Goal: Task Accomplishment & Management: Use online tool/utility

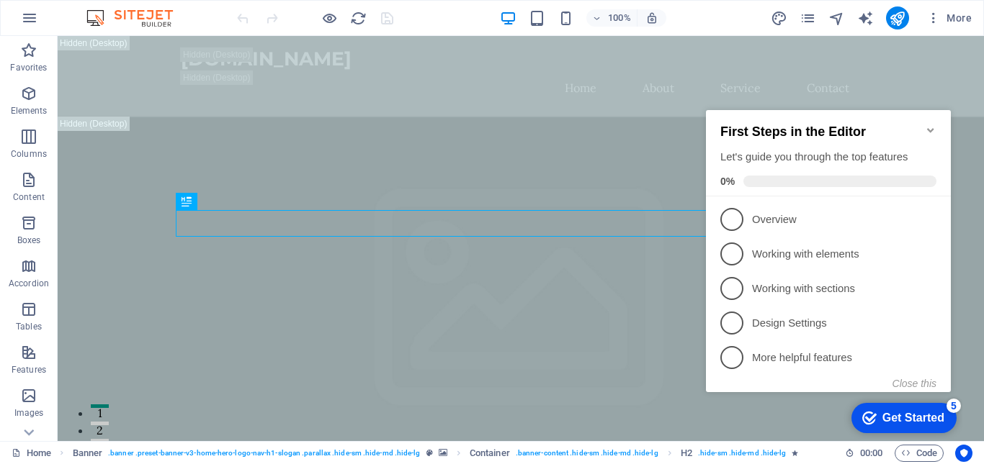
click at [929, 125] on icon "Minimize checklist" at bounding box center [931, 131] width 12 height 12
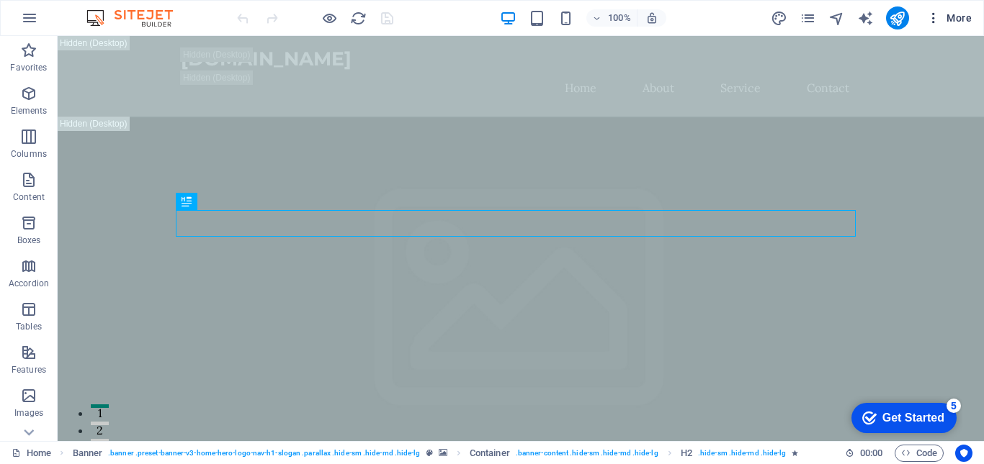
click at [955, 11] on span "More" at bounding box center [948, 18] width 45 height 14
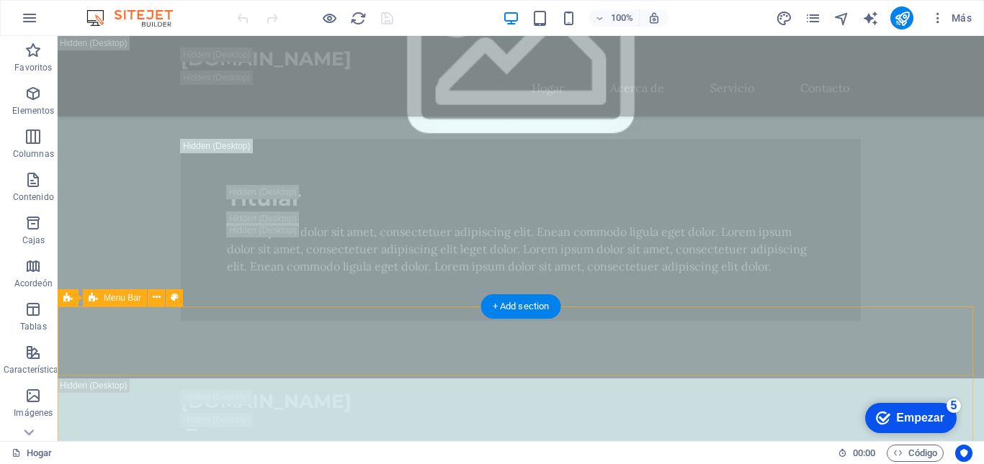
scroll to position [1152, 0]
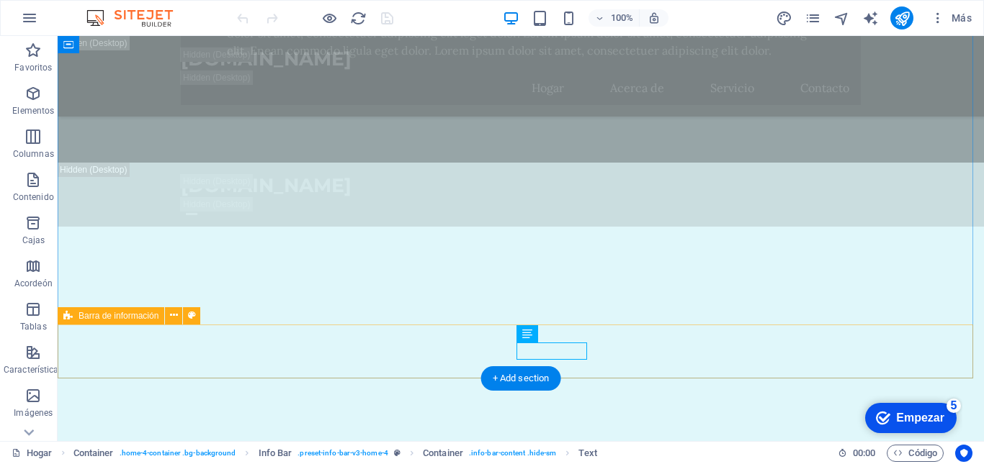
drag, startPoint x: 521, startPoint y: 351, endPoint x: 603, endPoint y: 344, distance: 81.7
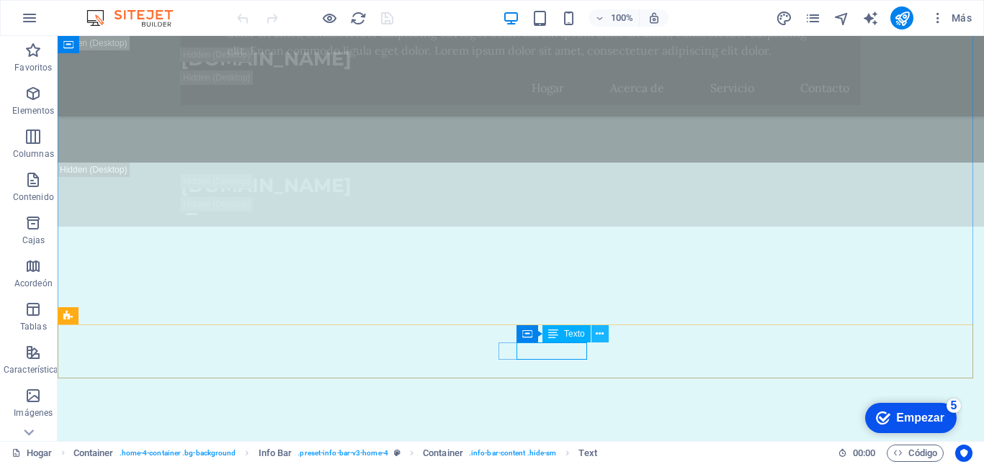
click at [601, 330] on icon at bounding box center [599, 334] width 8 height 15
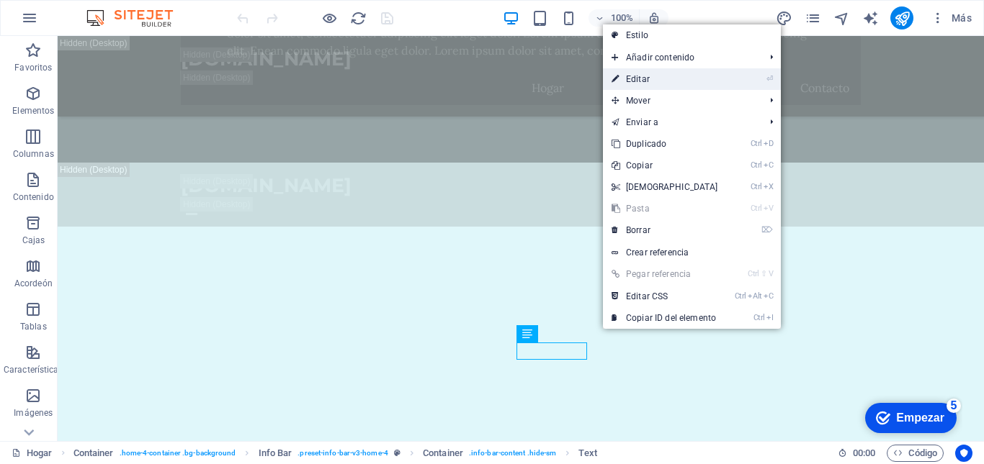
click at [677, 76] on link "⏎ Editar" at bounding box center [665, 79] width 124 height 22
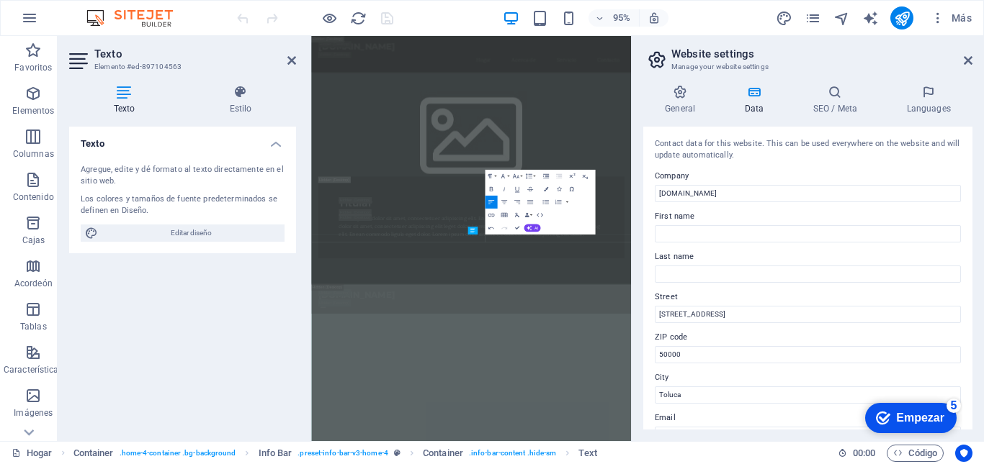
scroll to position [2173, 0]
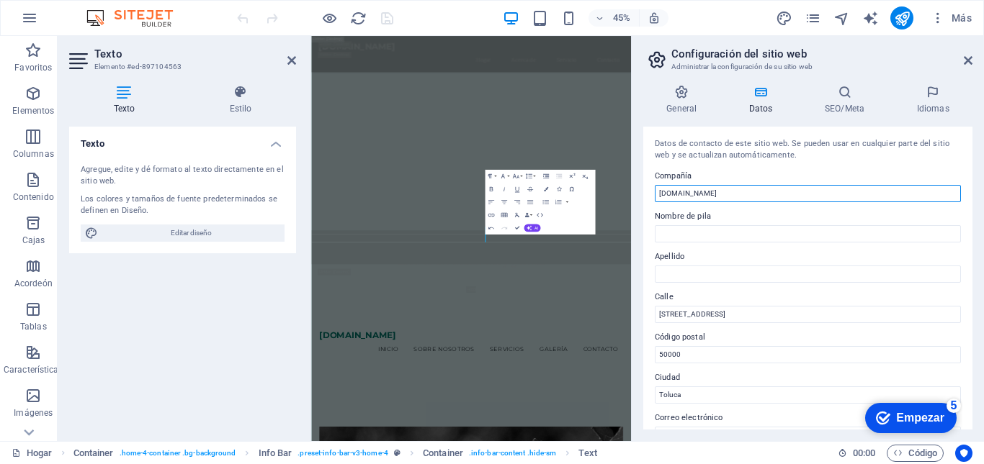
drag, startPoint x: 1046, startPoint y: 230, endPoint x: 997, endPoint y: 387, distance: 164.4
drag, startPoint x: 731, startPoint y: 194, endPoint x: 645, endPoint y: 196, distance: 85.7
click at [645, 196] on div "Datos de contacto de este sitio web. Se pueden usar en cualquier parte del siti…" at bounding box center [807, 278] width 329 height 303
type input "MLM International"
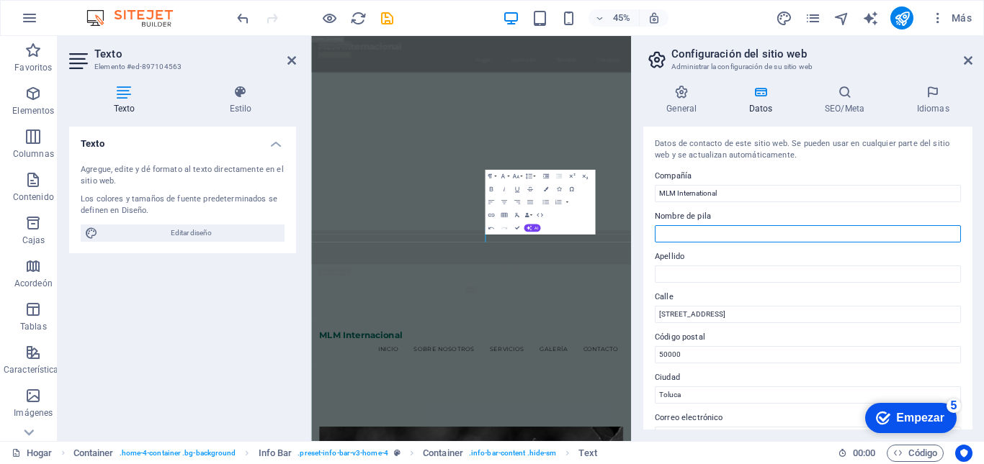
click at [685, 233] on input "Nombre de pila" at bounding box center [808, 233] width 306 height 17
type input "NaturAqua AGUA VIVA"
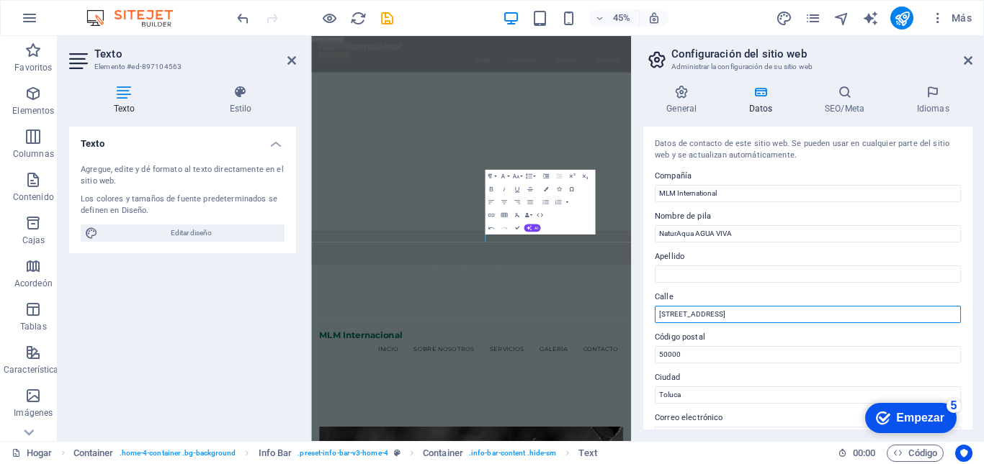
drag, startPoint x: 737, startPoint y: 315, endPoint x: 648, endPoint y: 318, distance: 88.6
click at [648, 318] on div "Datos de contacto de este sitio web. Se pueden usar en cualquier parte del siti…" at bounding box center [807, 278] width 329 height 303
type input "Av. [GEOGRAPHIC_DATA][PERSON_NAME] 65, Col. [GEOGRAPHIC_DATA],"
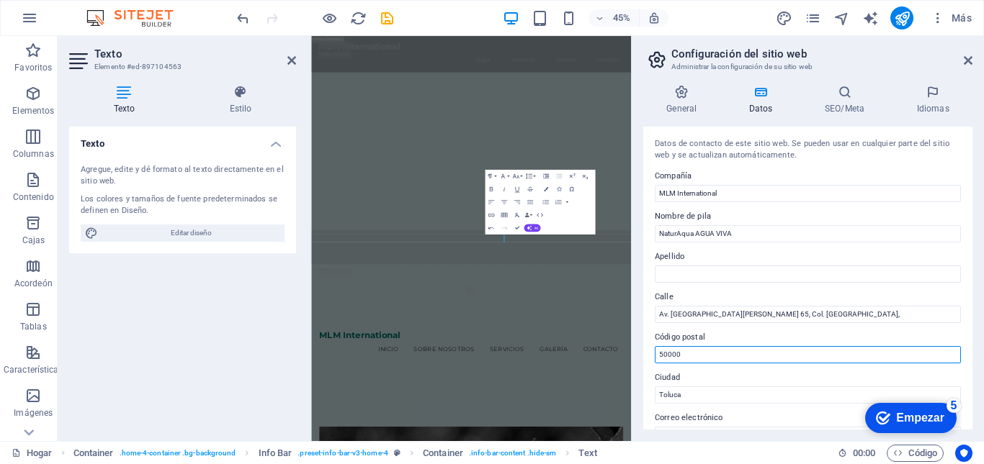
click at [671, 351] on input "50000" at bounding box center [808, 354] width 306 height 17
drag, startPoint x: 1001, startPoint y: 388, endPoint x: 981, endPoint y: 760, distance: 372.8
type input "5"
type input "53378"
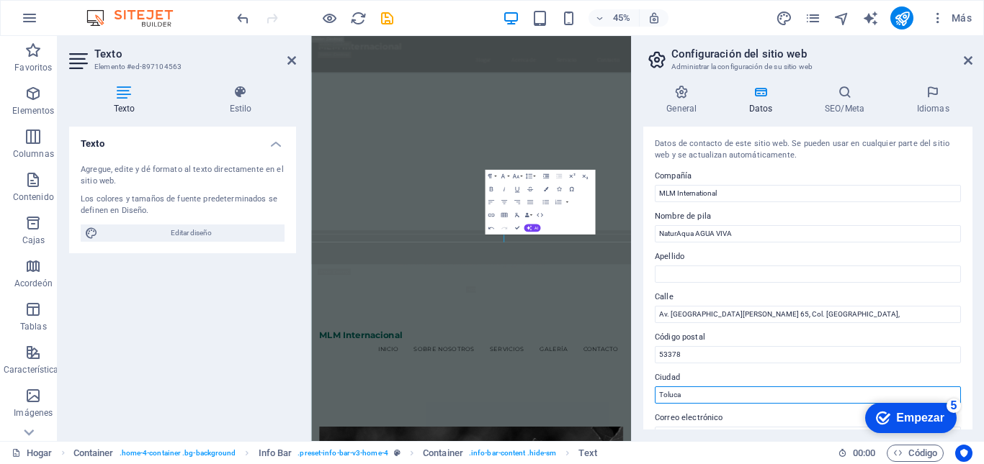
drag, startPoint x: 696, startPoint y: 392, endPoint x: 644, endPoint y: 395, distance: 51.9
click at [644, 395] on div "Datos de contacto de este sitio web. Se pueden usar en cualquier parte del siti…" at bounding box center [807, 278] width 329 height 303
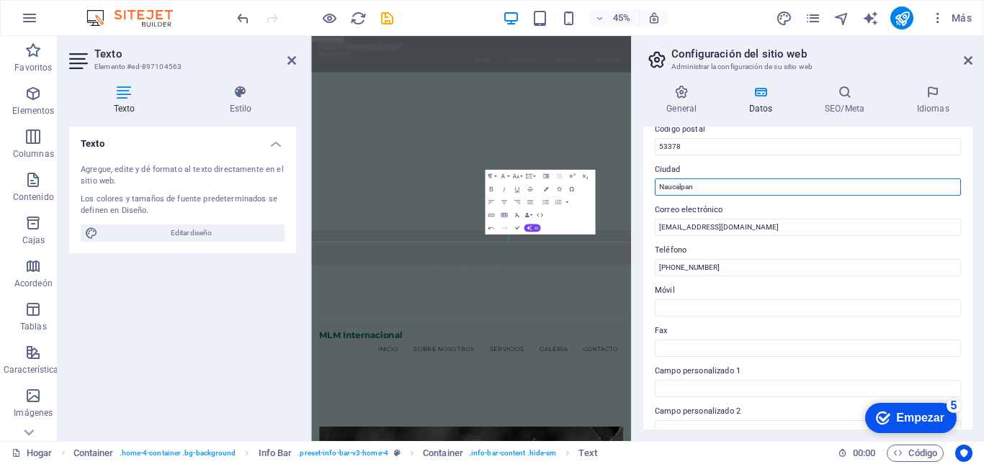
scroll to position [216, 0]
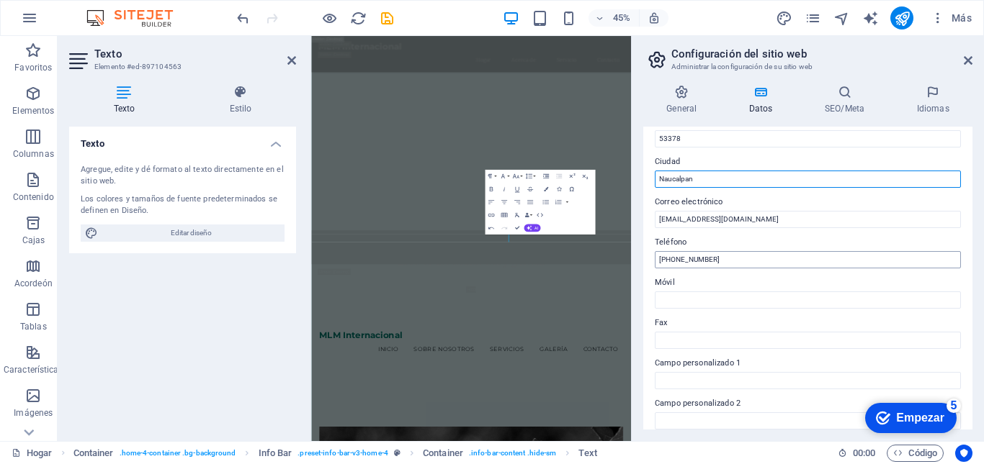
type input "Naucalpan"
click at [727, 258] on input "[PHONE_NUMBER]" at bounding box center [808, 259] width 306 height 17
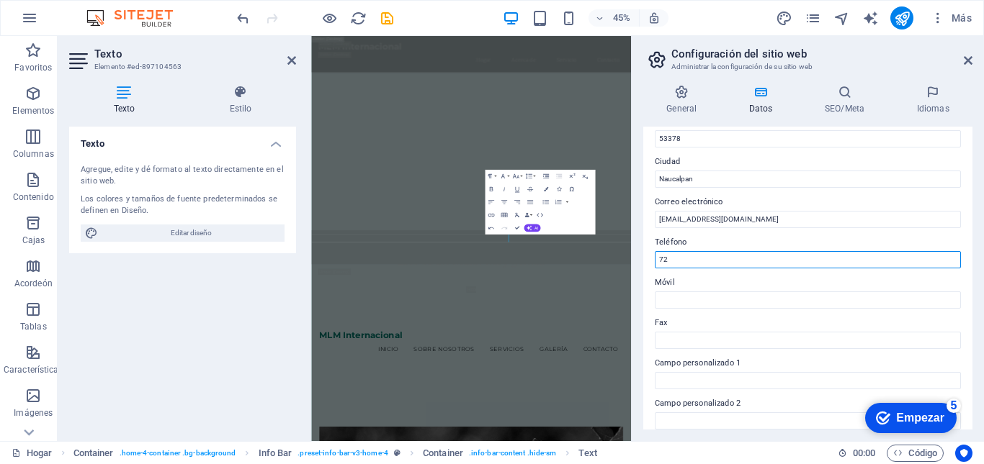
type input "7"
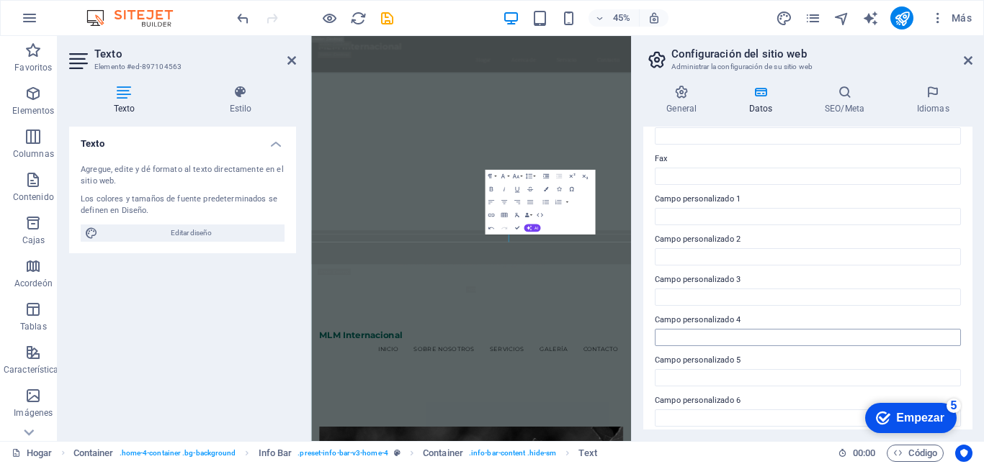
scroll to position [389, 0]
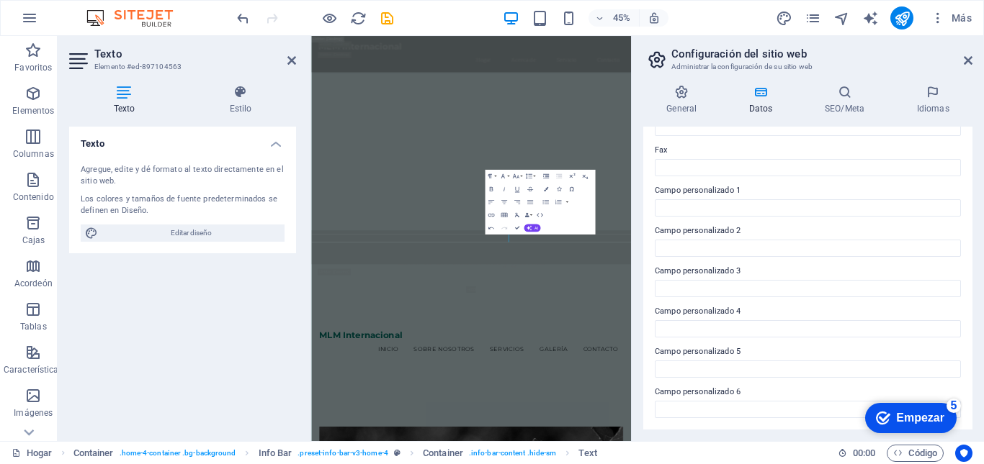
type input "5521224003"
click at [902, 417] on font "Empezar" at bounding box center [920, 418] width 48 height 12
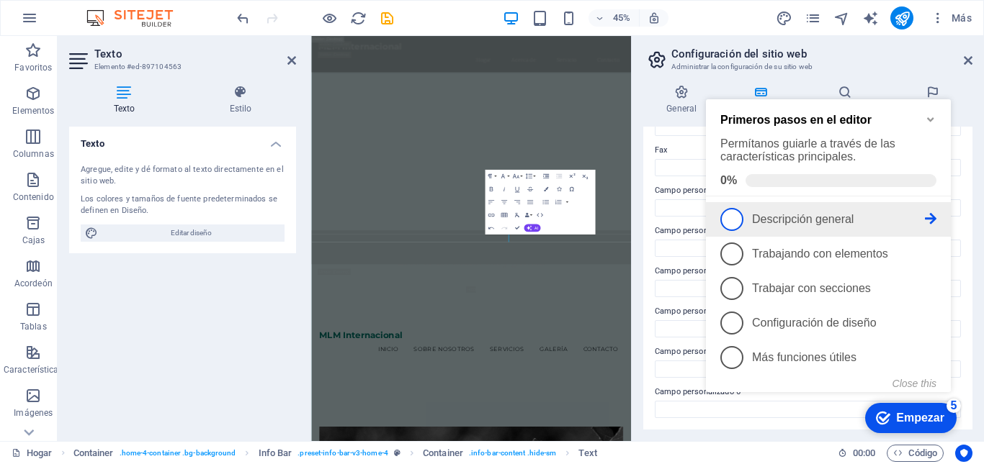
click at [738, 211] on span "1" at bounding box center [731, 219] width 23 height 23
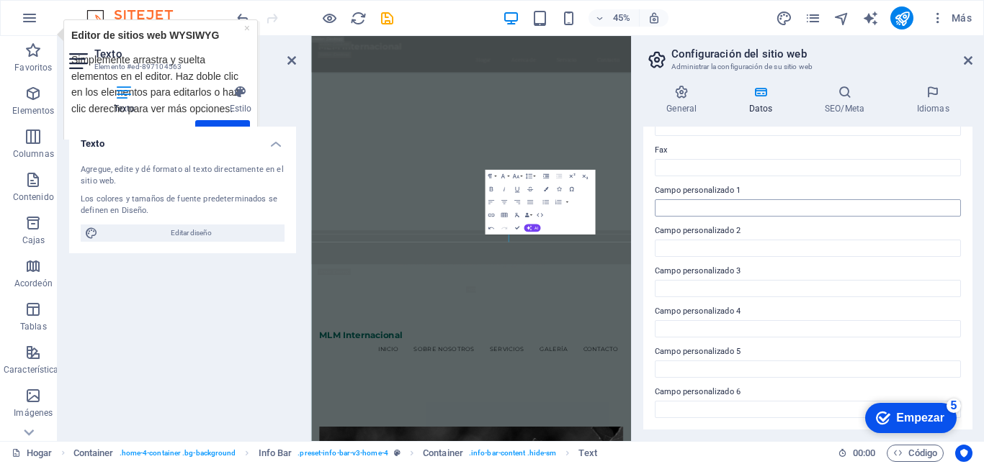
scroll to position [0, 0]
click at [912, 418] on font "Empezar" at bounding box center [920, 418] width 48 height 12
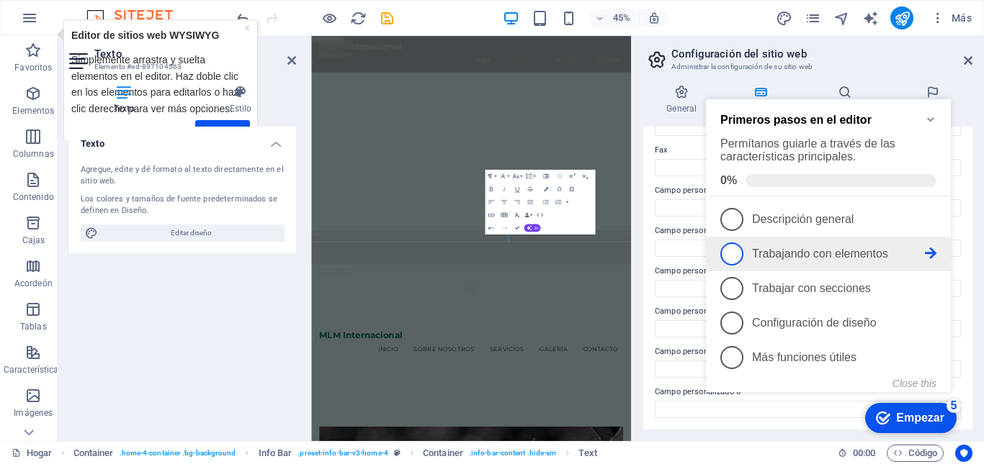
click at [831, 253] on font "Trabajando con elementos" at bounding box center [820, 254] width 136 height 12
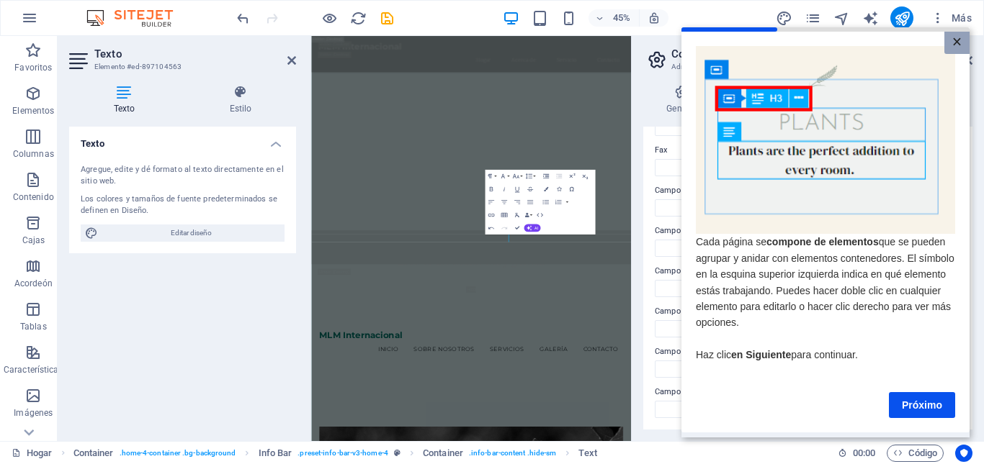
click at [961, 36] on font "×" at bounding box center [956, 41] width 9 height 19
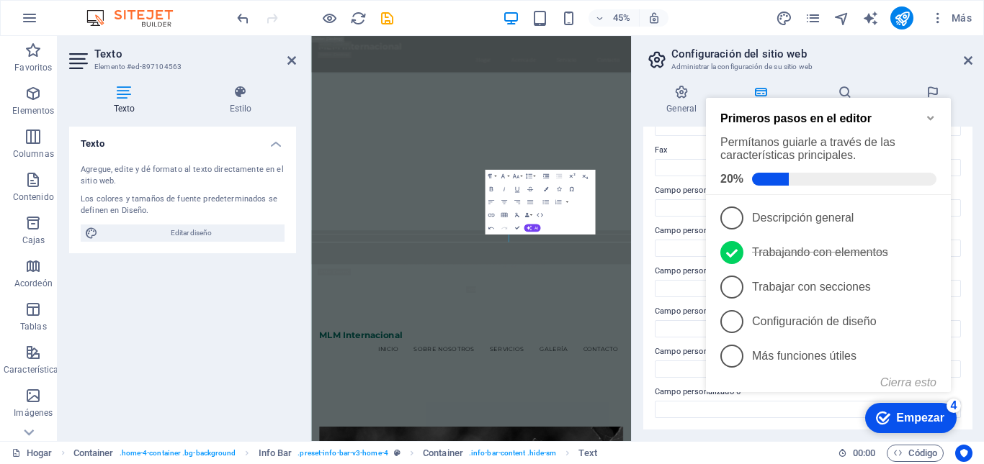
click at [928, 116] on icon "Minimizar la lista de verificación" at bounding box center [931, 118] width 12 height 12
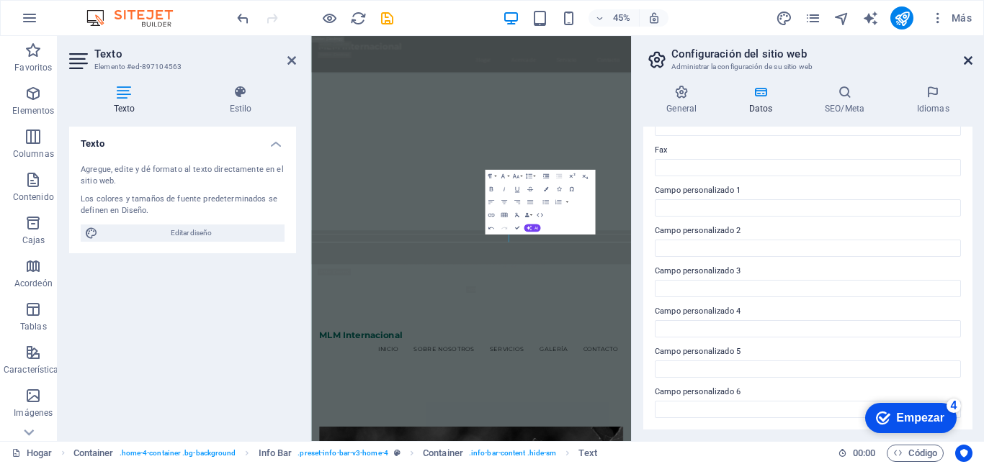
drag, startPoint x: 970, startPoint y: 55, endPoint x: 133, endPoint y: 195, distance: 848.4
click at [970, 55] on icon at bounding box center [967, 61] width 9 height 12
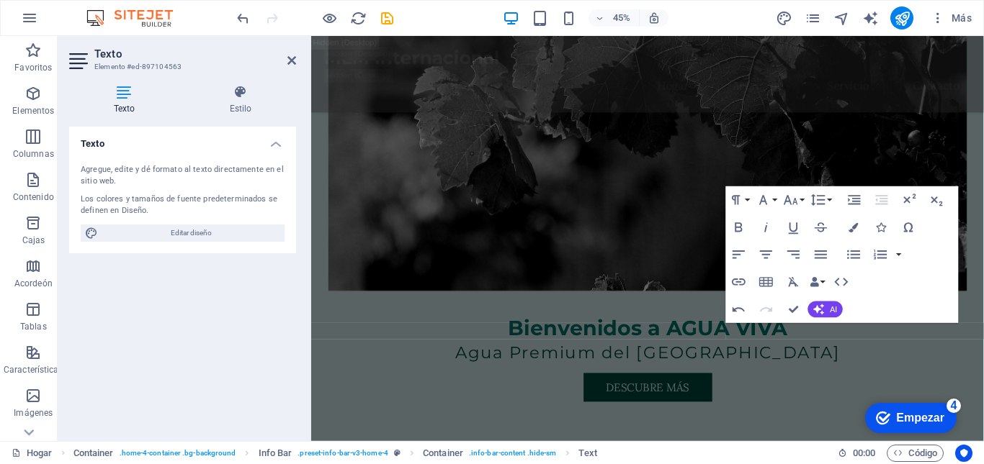
scroll to position [1219, 0]
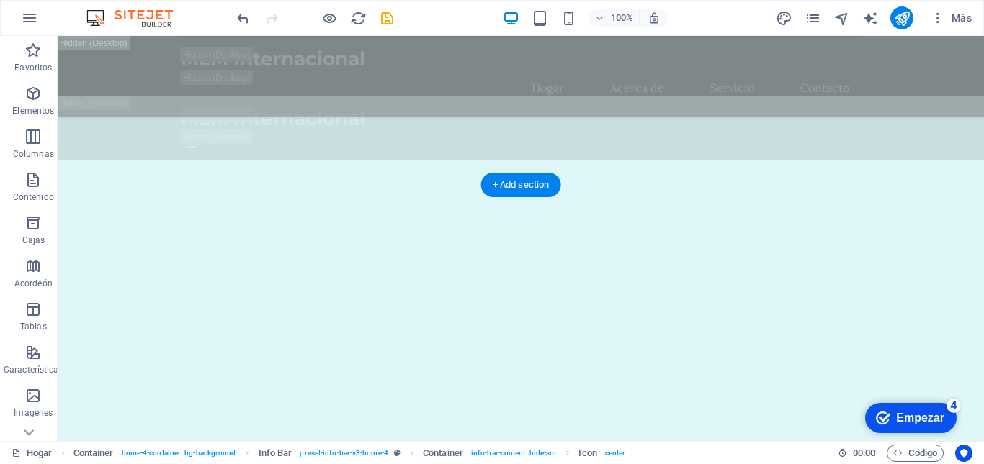
scroll to position [790, 0]
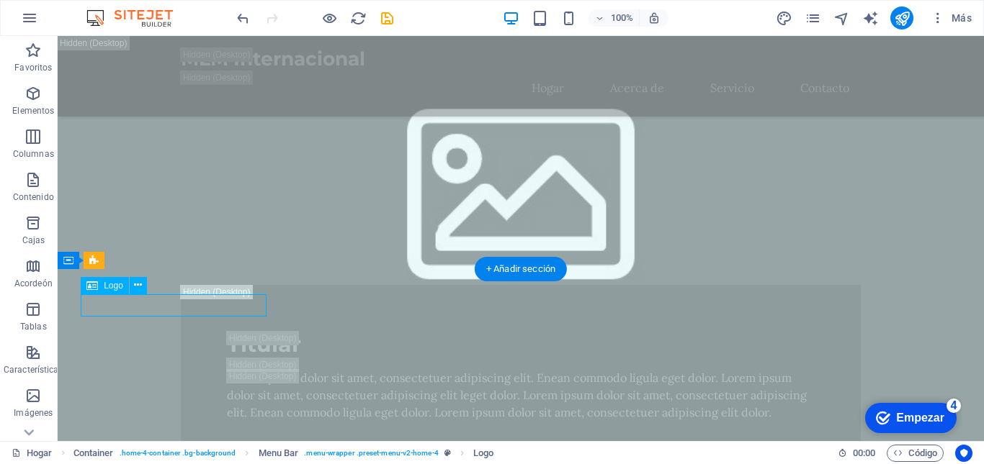
click at [210, 305] on div "H2 Bandera Recipiente Barra de menú Bandera Barra de menú Menu Bandera Recipien…" at bounding box center [521, 238] width 926 height 405
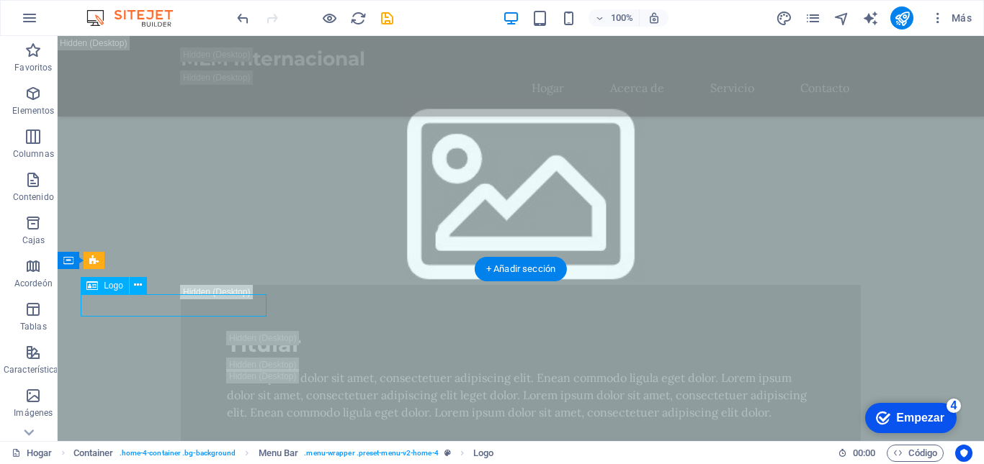
click at [210, 305] on div "H2 Bandera Recipiente Barra de menú Bandera Barra de menú Menu Bandera Recipien…" at bounding box center [521, 238] width 926 height 405
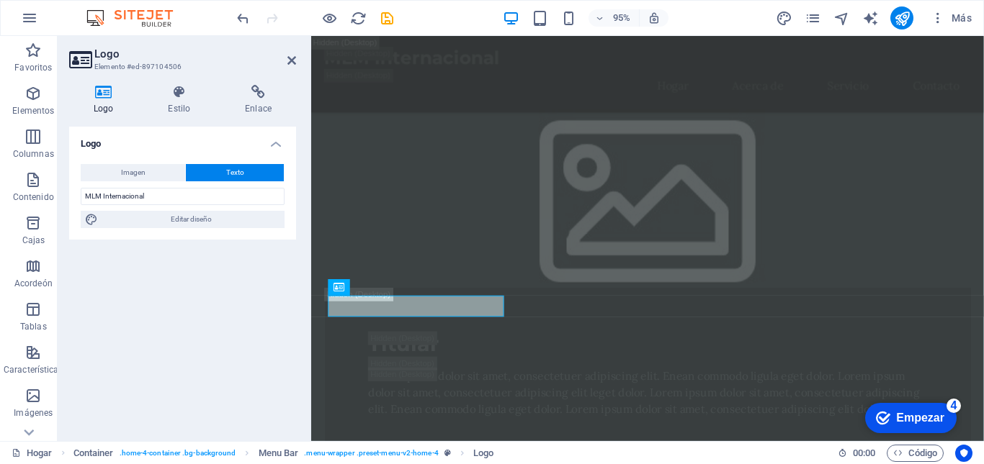
click at [125, 63] on font "Elemento #ed-897104506" at bounding box center [137, 67] width 87 height 8
click at [99, 97] on icon at bounding box center [103, 92] width 68 height 14
click at [144, 171] on font "Imagen" at bounding box center [133, 172] width 24 height 8
select select "DISABLED_OPTION_VALUE"
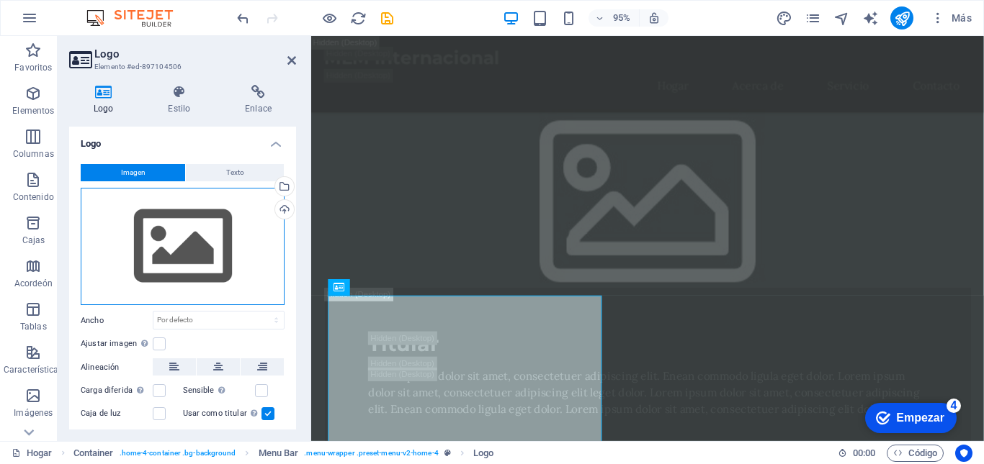
click at [196, 238] on div "Arrastre los archivos aquí, haga clic para elegir archivos o seleccione archivo…" at bounding box center [183, 247] width 204 height 118
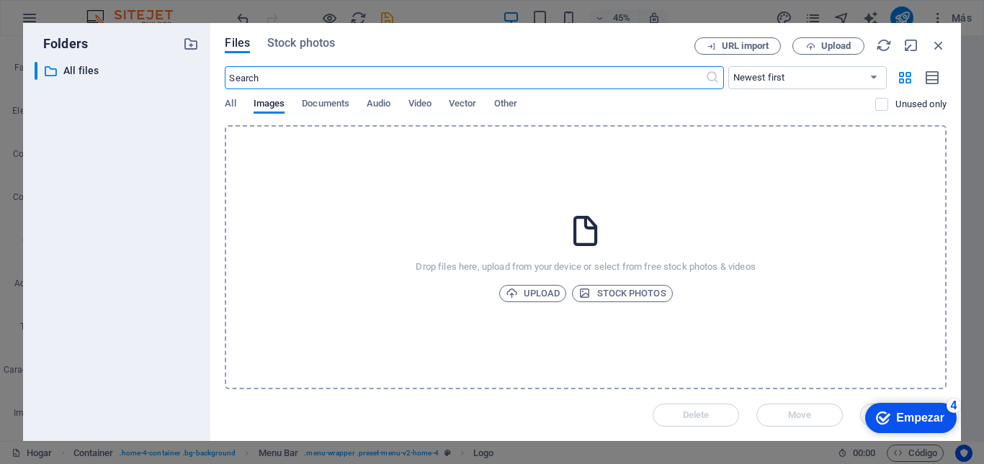
scroll to position [1385, 0]
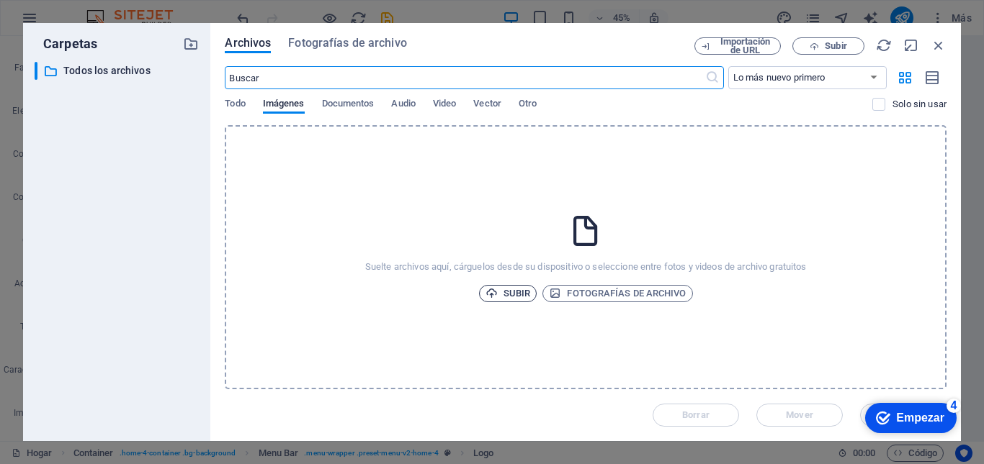
click at [499, 295] on span "Subir" at bounding box center [507, 293] width 45 height 17
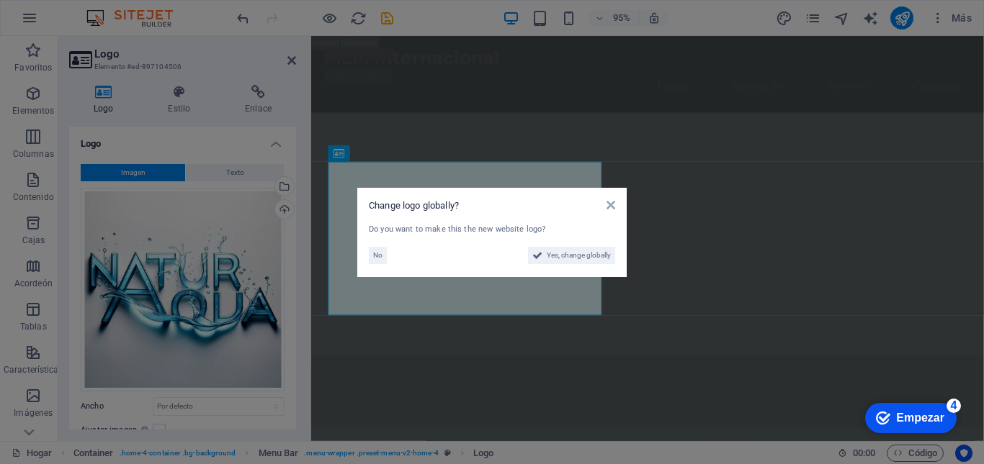
scroll to position [931, 0]
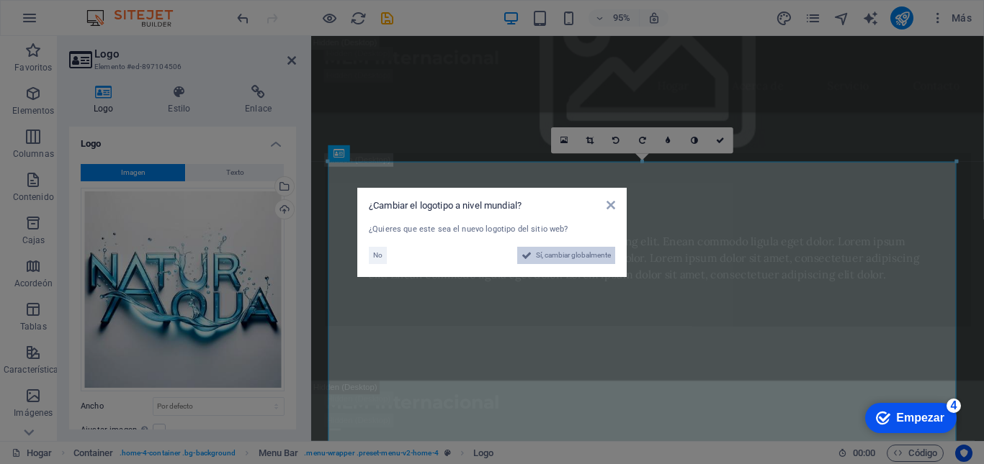
click at [550, 254] on font "Sí, cambiar globalmente" at bounding box center [573, 255] width 75 height 8
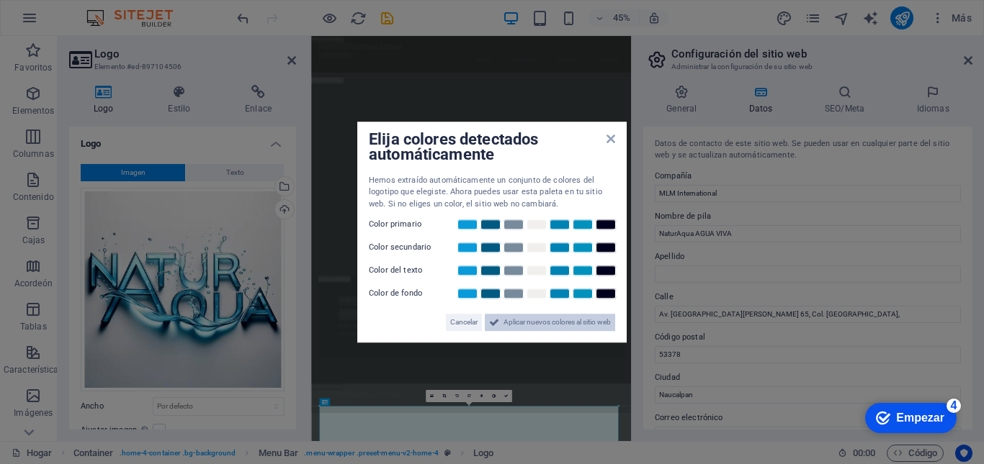
click at [534, 323] on font "Aplicar nuevos colores al sitio web" at bounding box center [556, 322] width 107 height 8
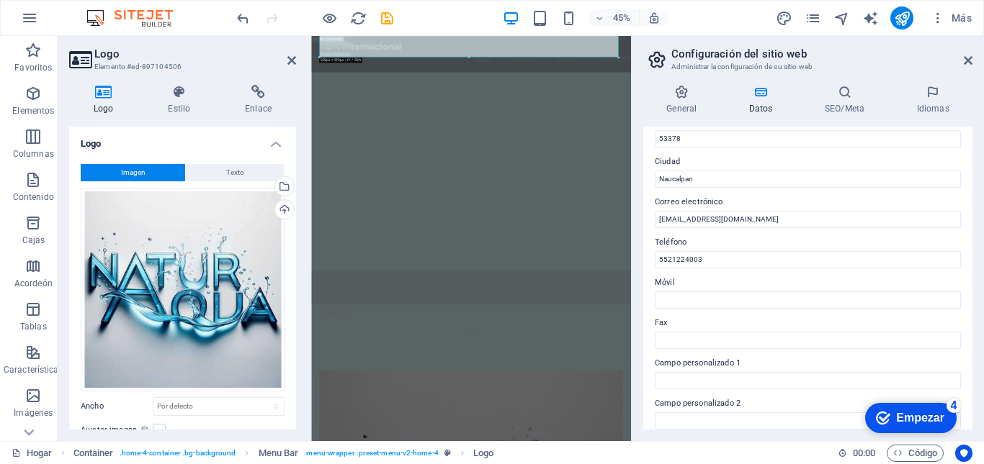
scroll to position [2371, 0]
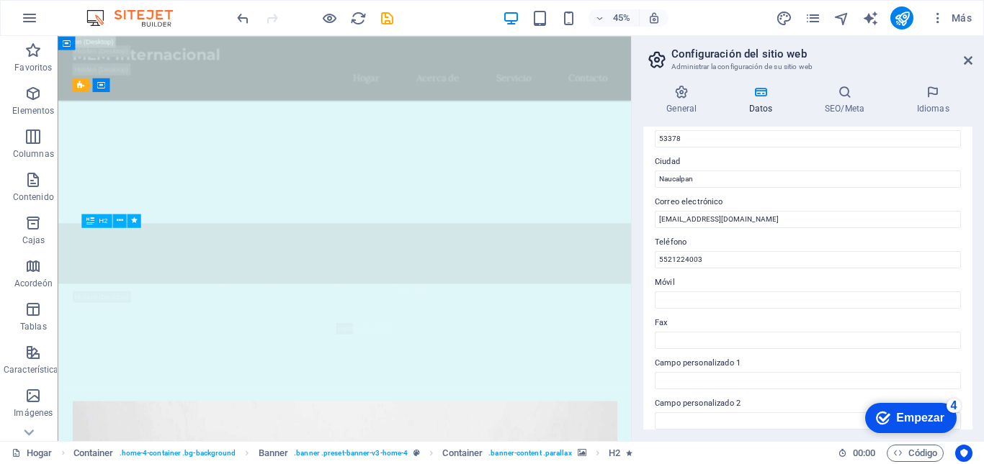
scroll to position [1817, 0]
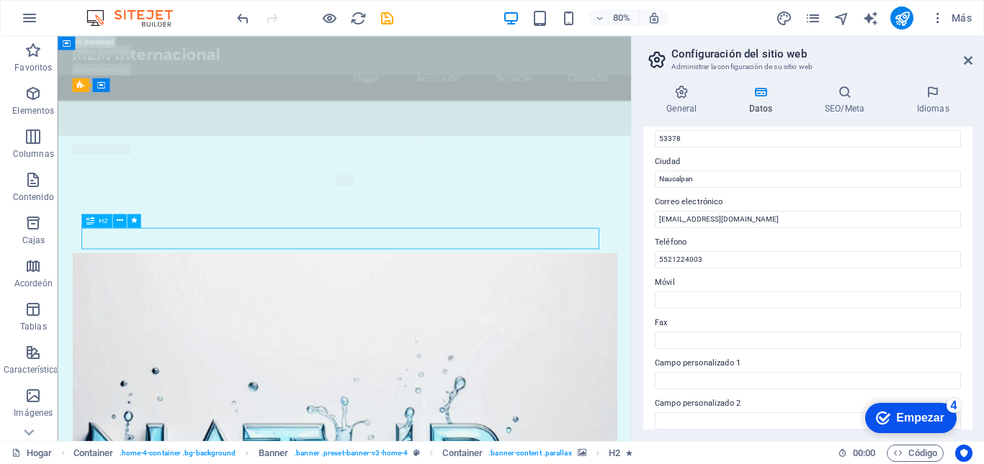
click at [33, 14] on icon "button" at bounding box center [29, 17] width 17 height 17
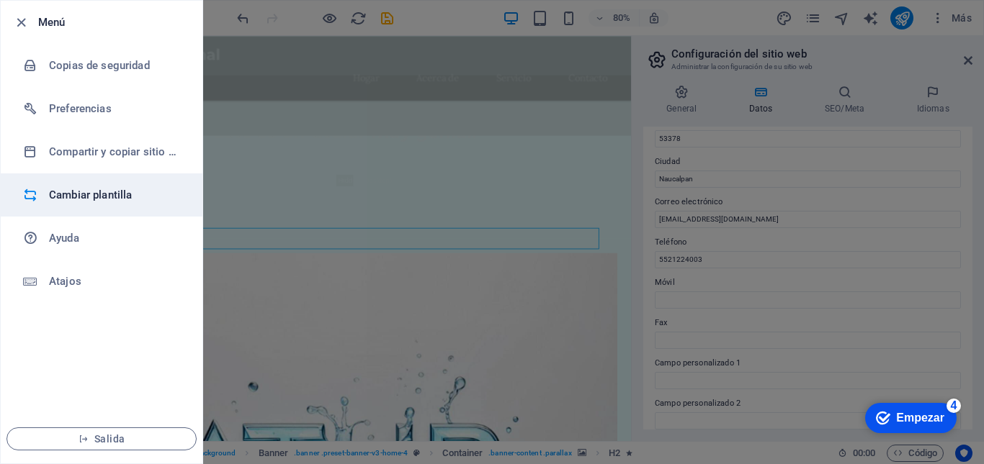
click at [62, 199] on font "Cambiar plantilla" at bounding box center [90, 195] width 83 height 13
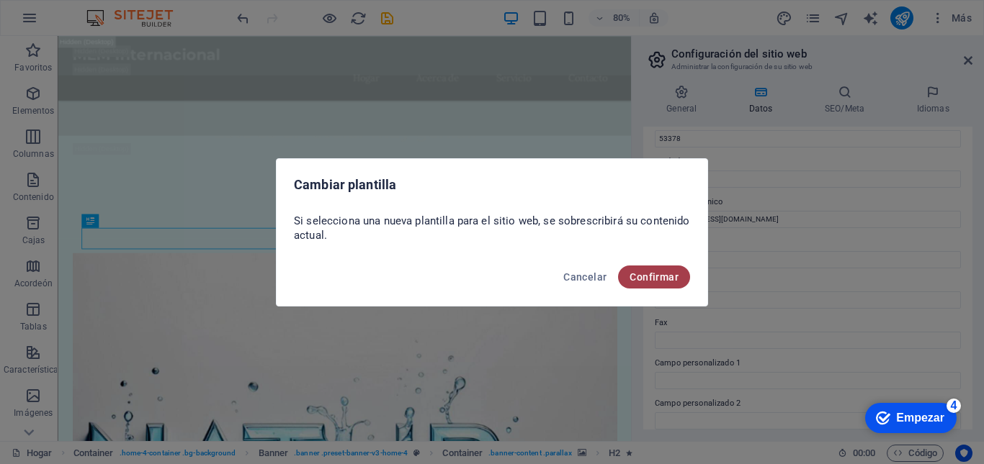
click at [663, 277] on font "Confirmar" at bounding box center [653, 277] width 49 height 12
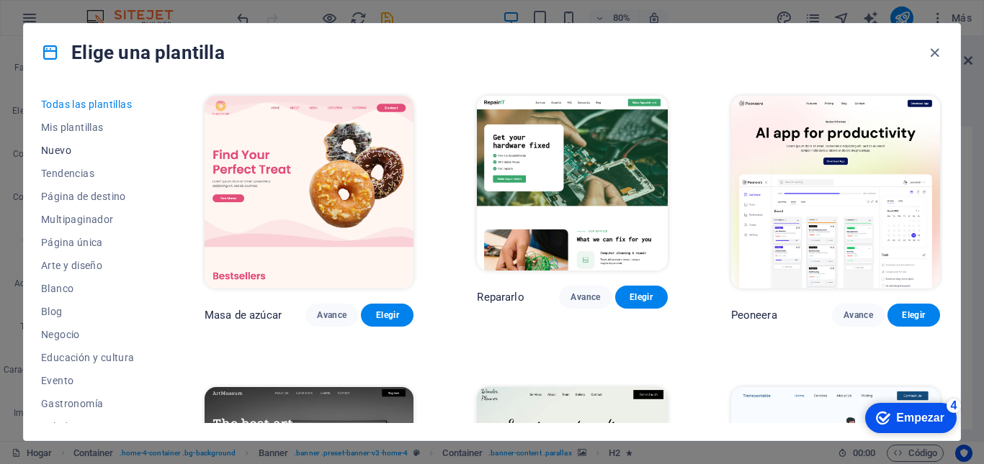
click at [70, 148] on font "Nuevo" at bounding box center [56, 151] width 30 height 12
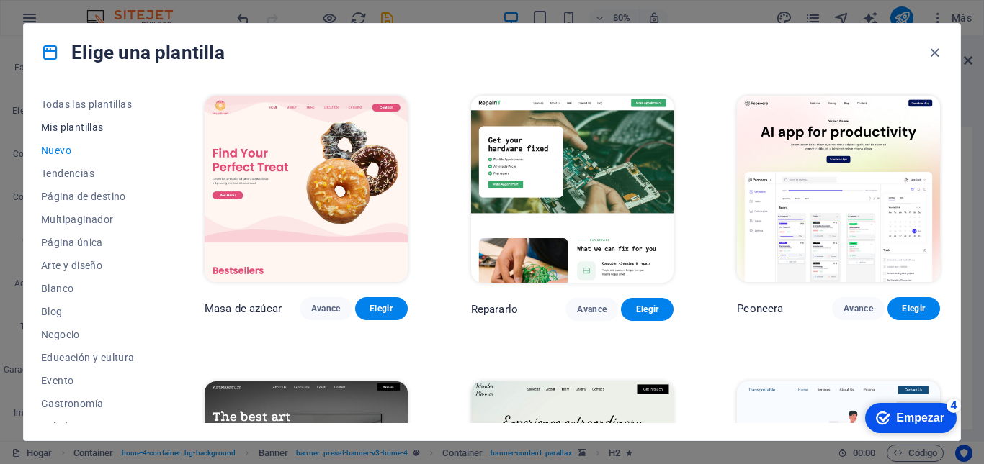
click at [81, 122] on font "Mis plantillas" at bounding box center [72, 128] width 63 height 12
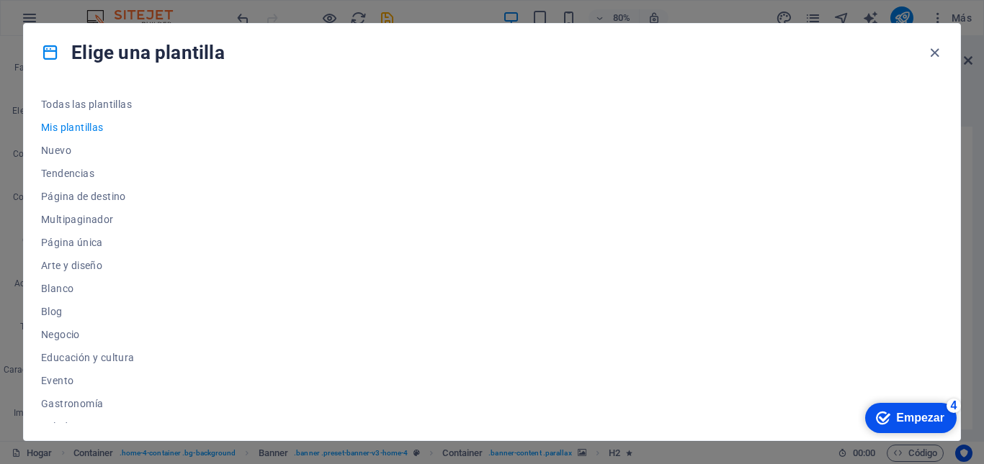
drag, startPoint x: 909, startPoint y: 416, endPoint x: 1066, endPoint y: 632, distance: 267.4
click at [909, 417] on font "Empezar" at bounding box center [920, 418] width 48 height 12
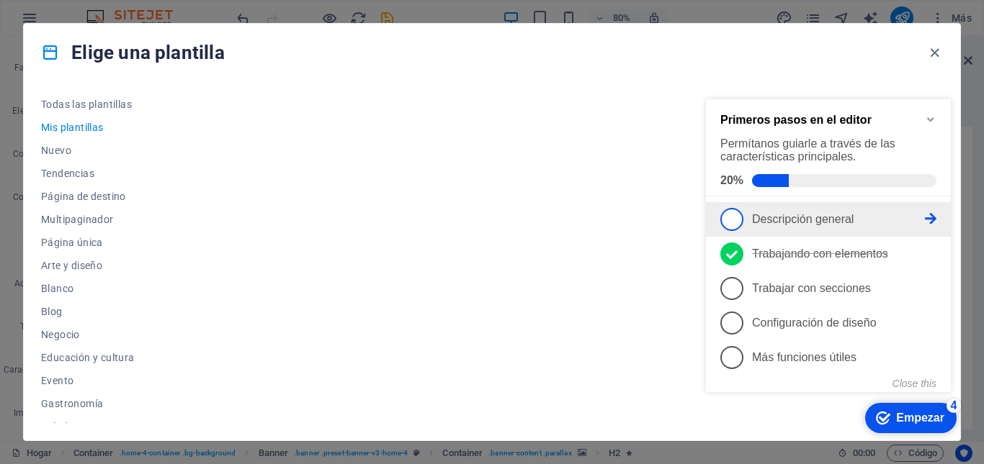
click at [732, 216] on span "1" at bounding box center [731, 219] width 23 height 23
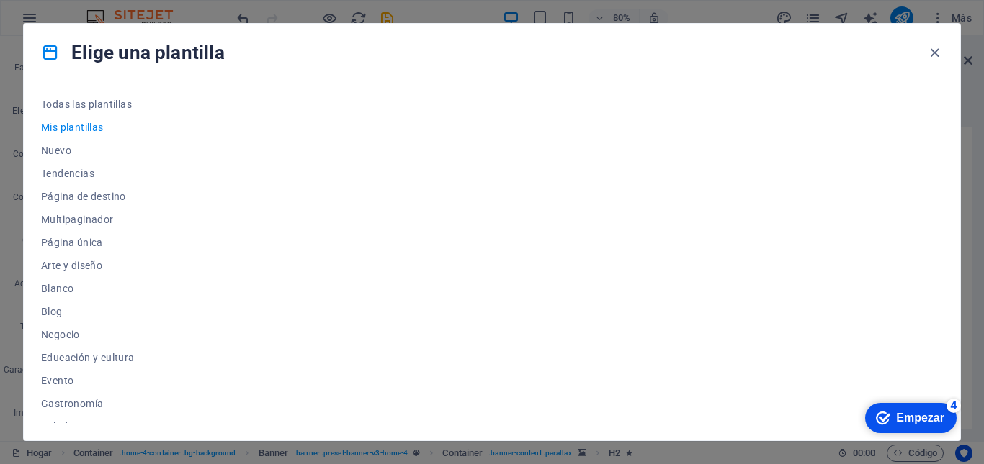
scroll to position [0, 0]
click at [932, 50] on icon "button" at bounding box center [934, 53] width 17 height 17
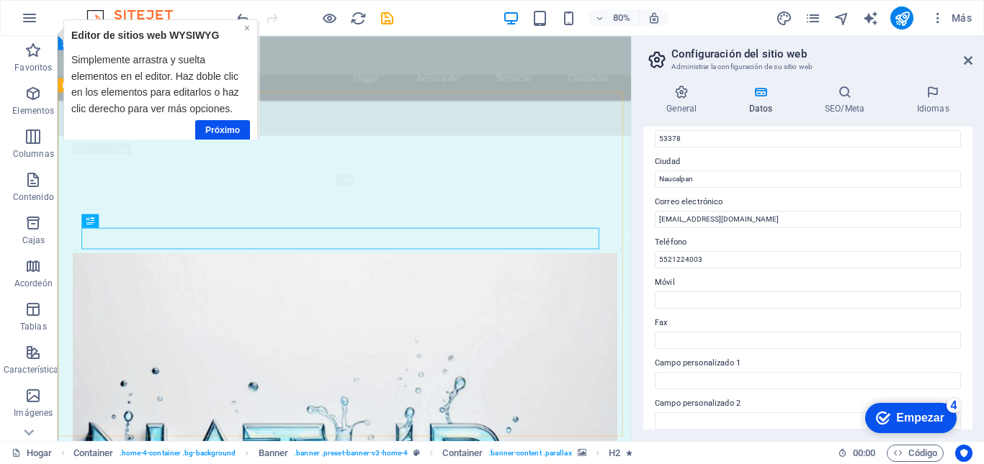
click at [246, 30] on font "×" at bounding box center [246, 28] width 6 height 12
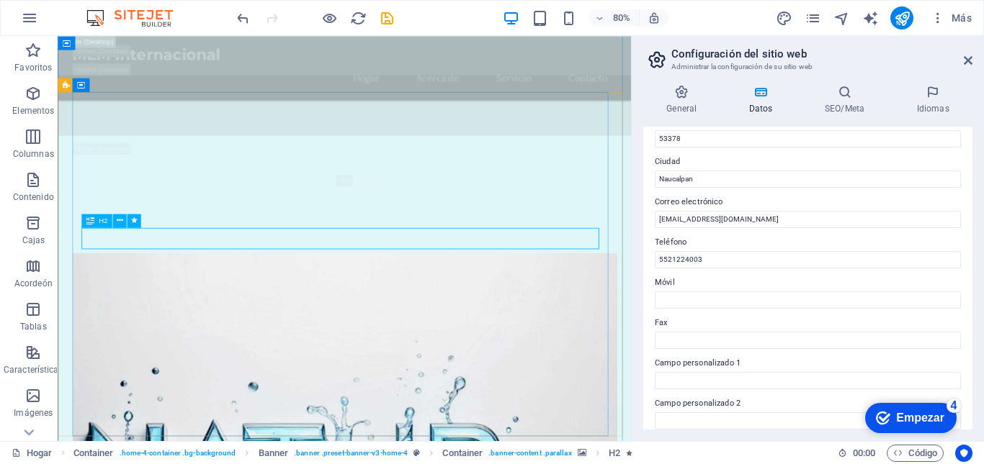
click at [970, 59] on icon at bounding box center [967, 61] width 9 height 12
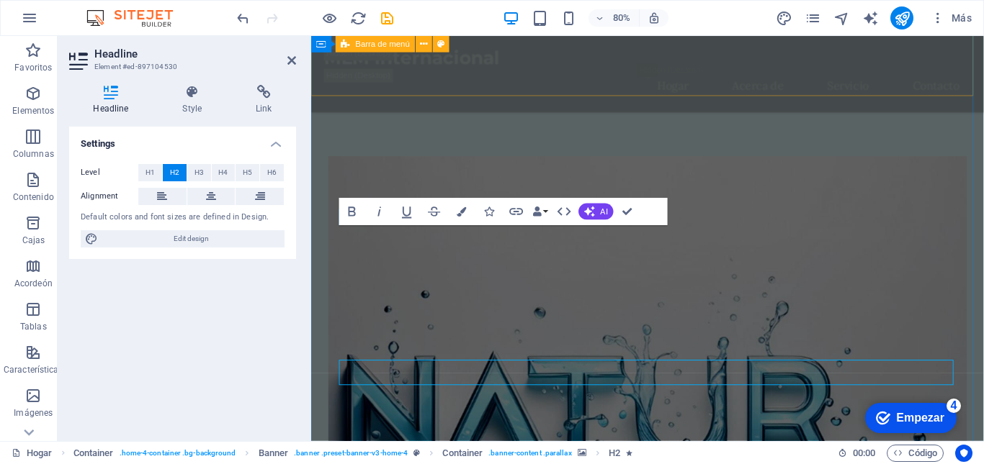
scroll to position [1716, 0]
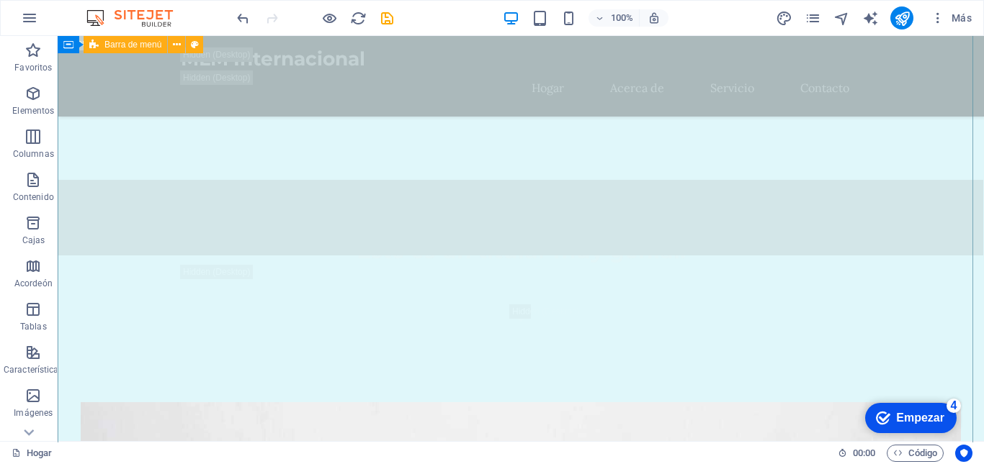
scroll to position [1900, 0]
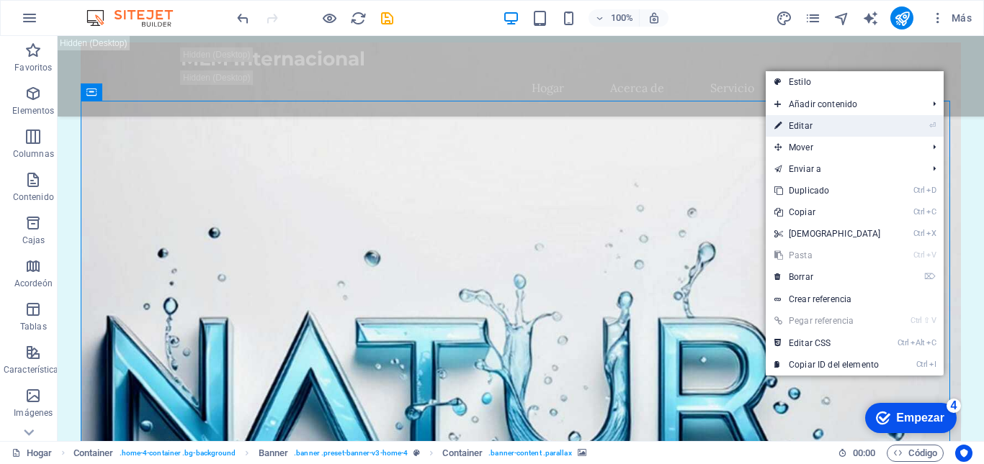
click at [833, 122] on link "⏎ Editar" at bounding box center [827, 126] width 124 height 22
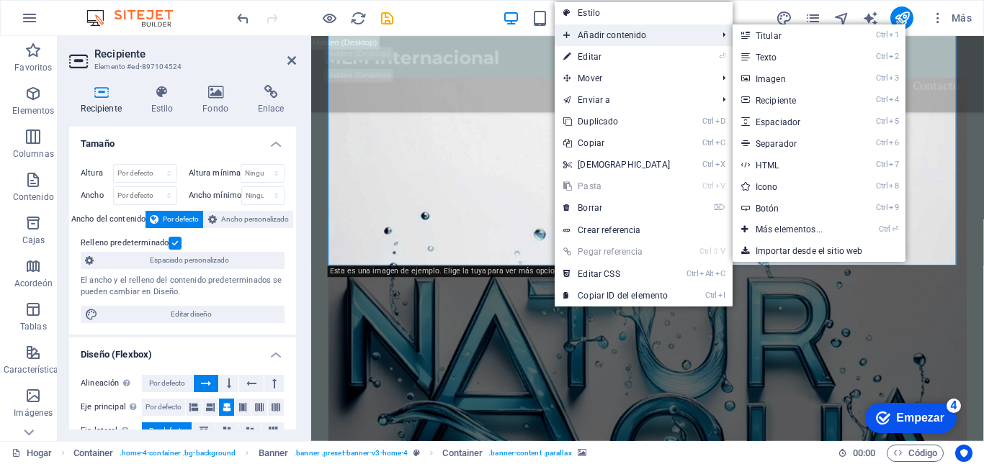
click at [619, 33] on font "Añadir contenido" at bounding box center [611, 35] width 68 height 10
click at [785, 78] on link "Ctrl 3 Imagen" at bounding box center [791, 79] width 119 height 22
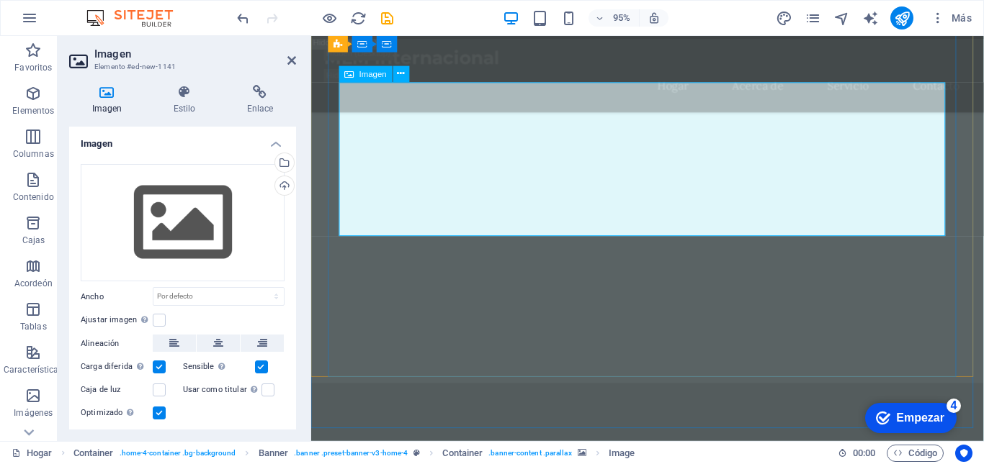
scroll to position [1788, 0]
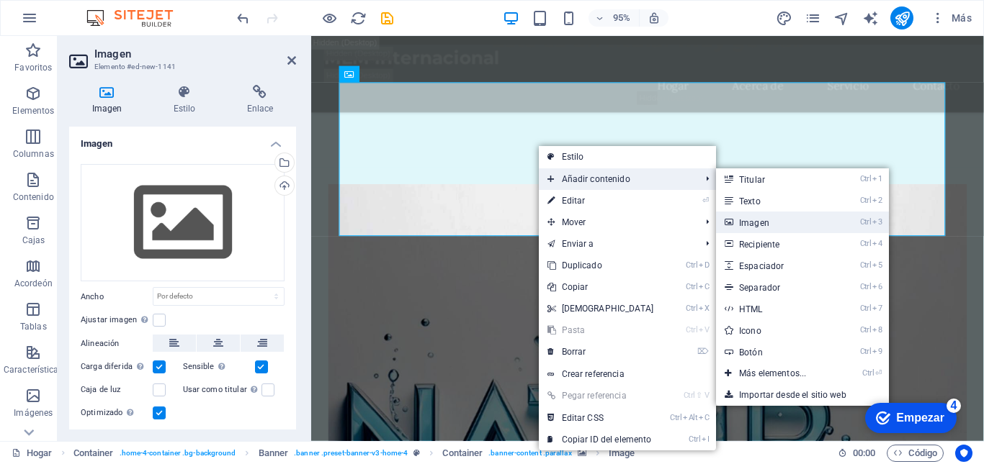
click at [769, 225] on link "Ctrl 3 Imagen" at bounding box center [775, 223] width 119 height 22
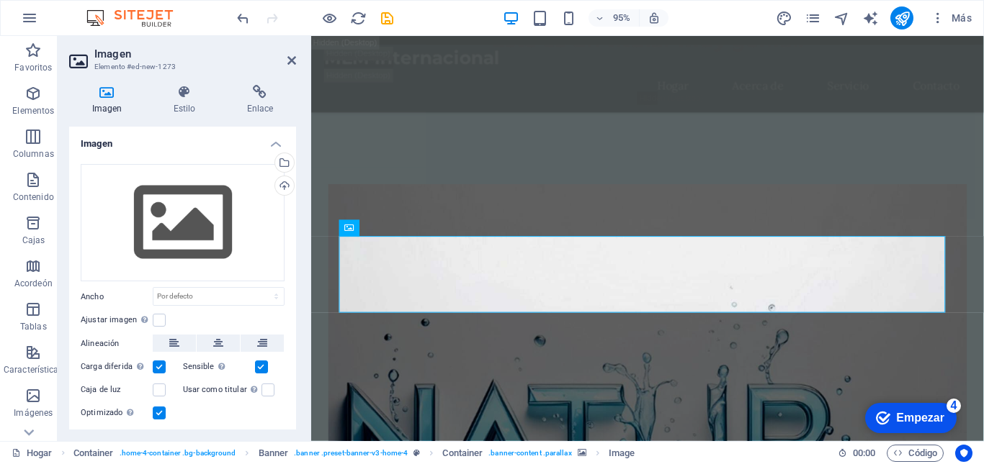
click at [95, 89] on icon at bounding box center [107, 92] width 76 height 14
click at [197, 220] on div "Arrastre los archivos aquí, haga clic para elegir archivos o seleccione archivo…" at bounding box center [183, 223] width 204 height 118
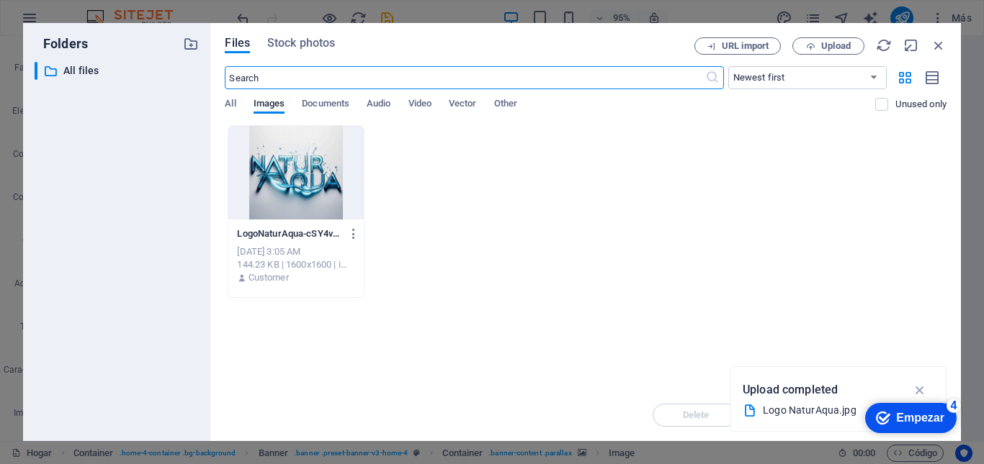
scroll to position [2441, 0]
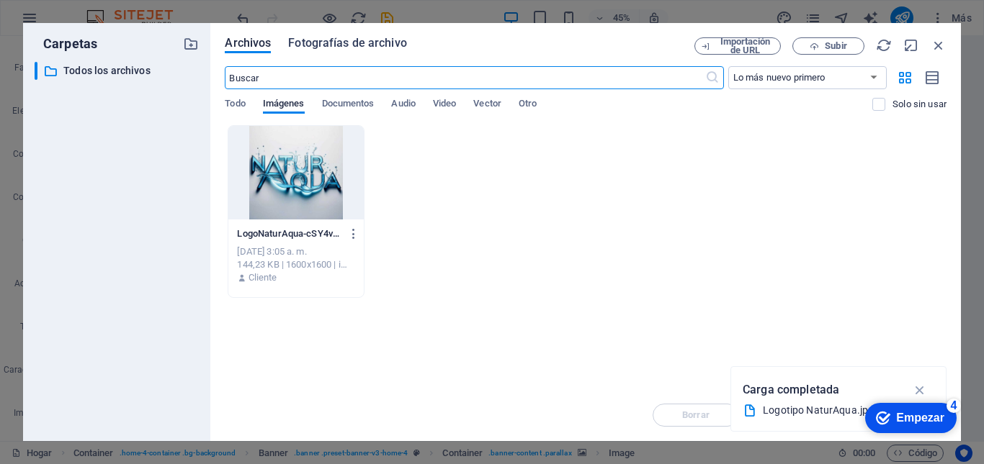
click at [380, 44] on font "Fotografías de archivo" at bounding box center [347, 43] width 119 height 14
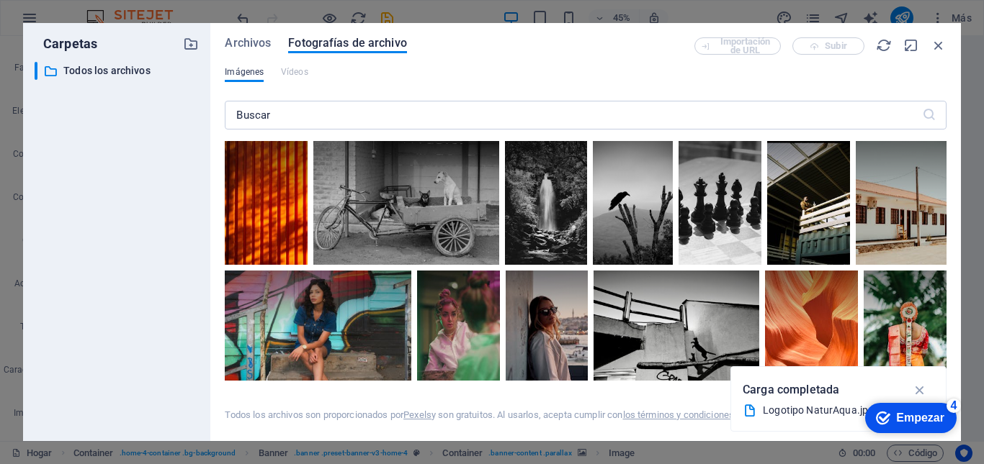
click at [249, 71] on font "Imágenes" at bounding box center [244, 72] width 39 height 10
click at [249, 37] on font "Archivos" at bounding box center [248, 43] width 46 height 14
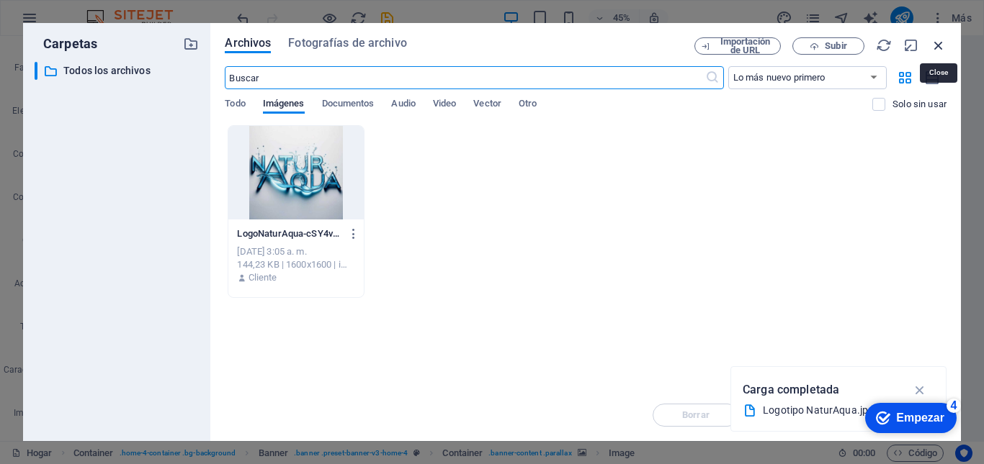
click at [935, 45] on icon "button" at bounding box center [938, 45] width 16 height 16
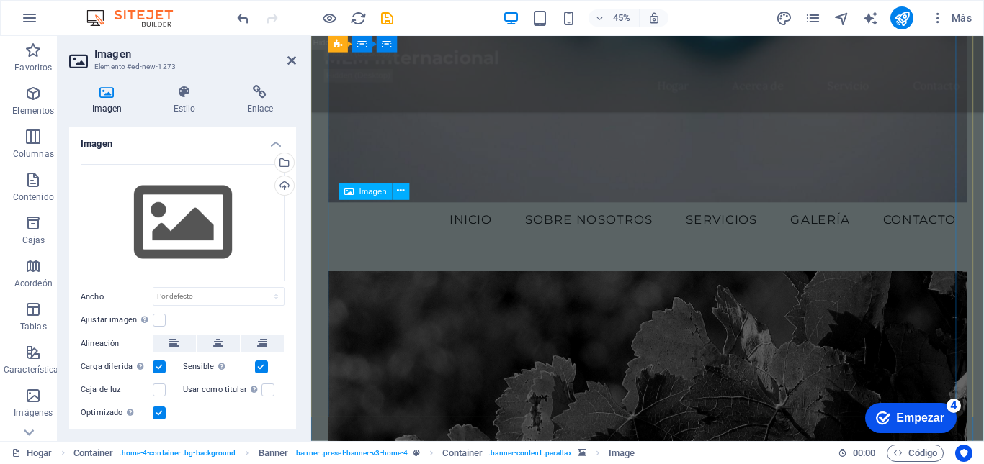
scroll to position [1826, 0]
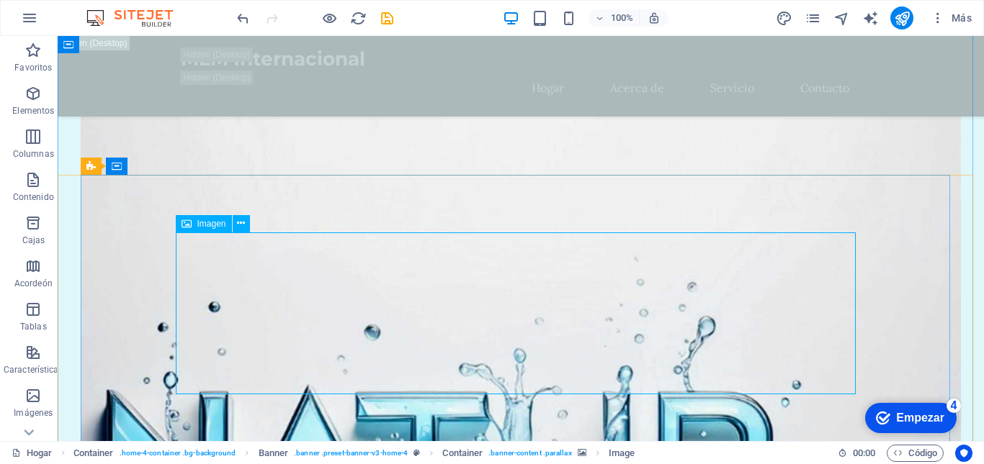
click at [219, 223] on font "Imagen" at bounding box center [211, 224] width 29 height 10
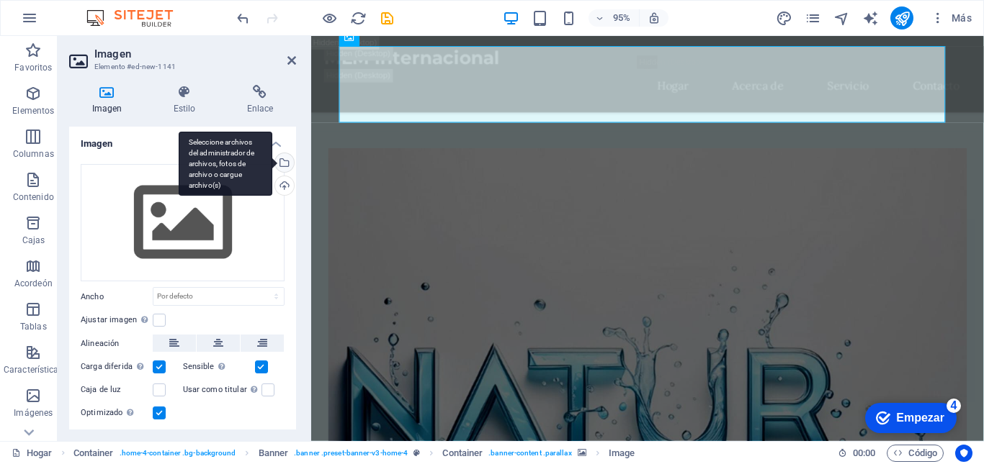
click at [282, 161] on div "Seleccione archivos del administrador de archivos, fotos de archivo o cargue ar…" at bounding box center [283, 164] width 22 height 22
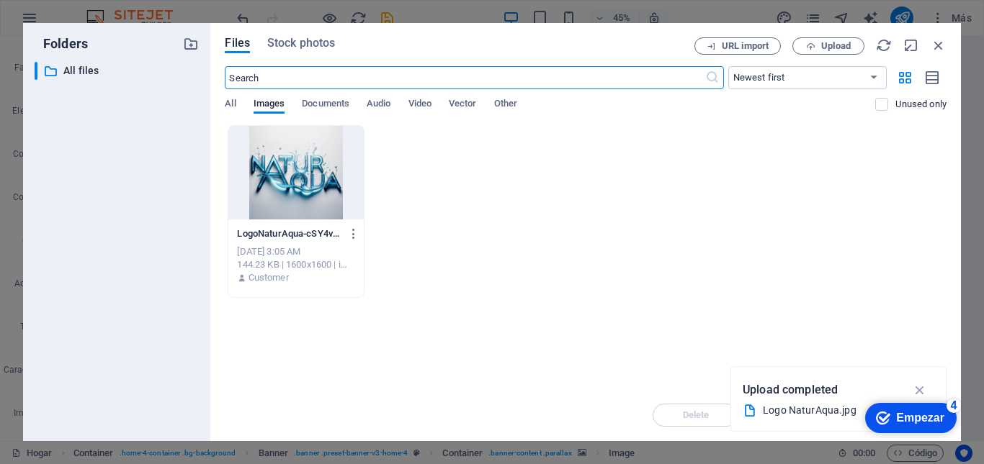
scroll to position [2319, 0]
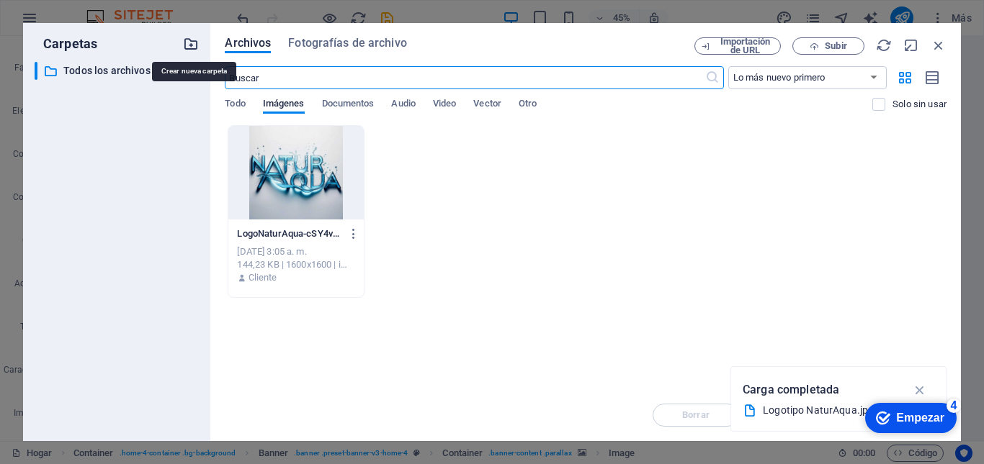
click at [192, 45] on icon "button" at bounding box center [191, 44] width 16 height 16
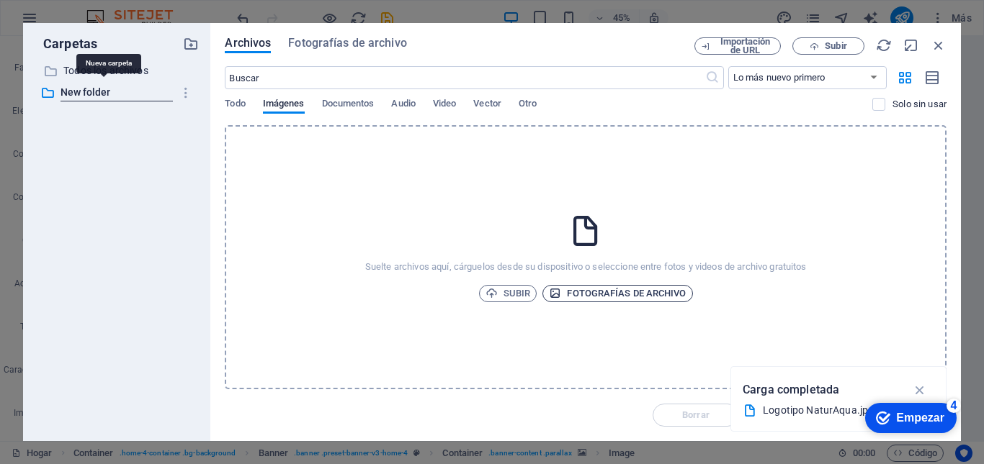
click at [606, 290] on font "Fotografías de archivo" at bounding box center [626, 293] width 119 height 11
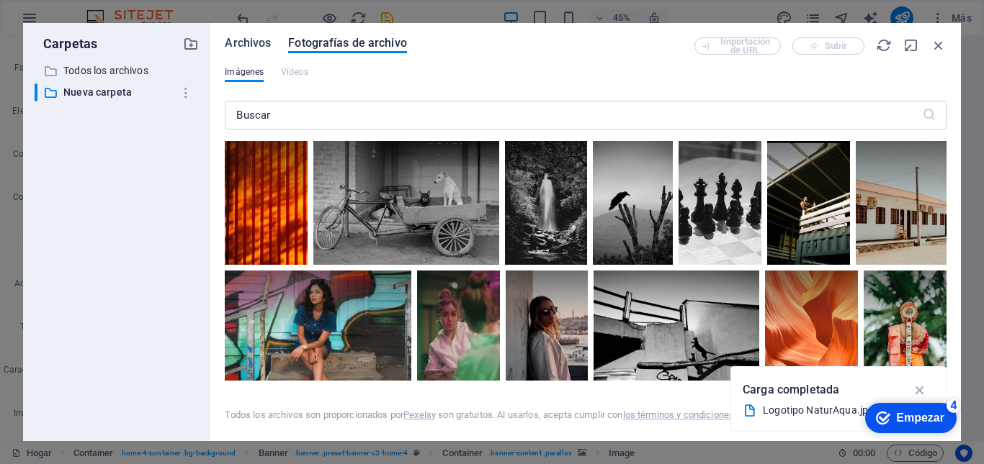
click at [257, 41] on font "Archivos" at bounding box center [248, 43] width 46 height 14
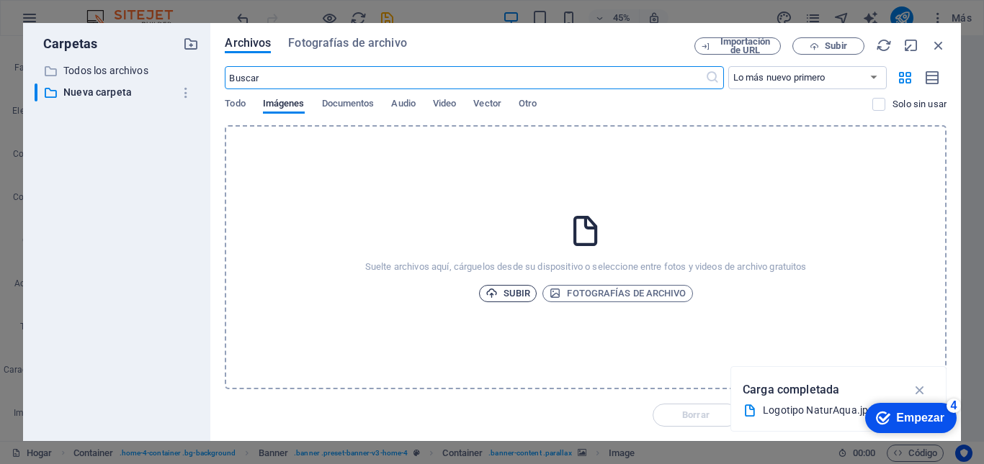
click at [503, 291] on font "Subir" at bounding box center [516, 293] width 27 height 11
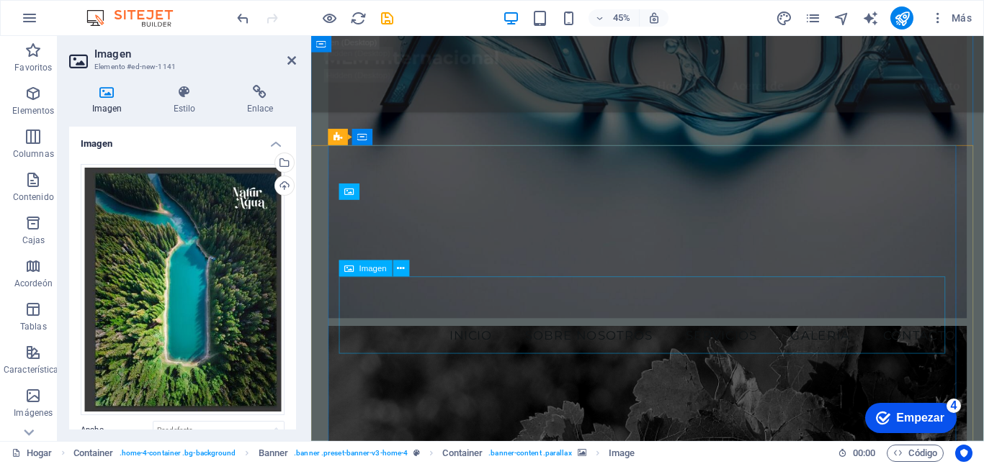
scroll to position [1664, 0]
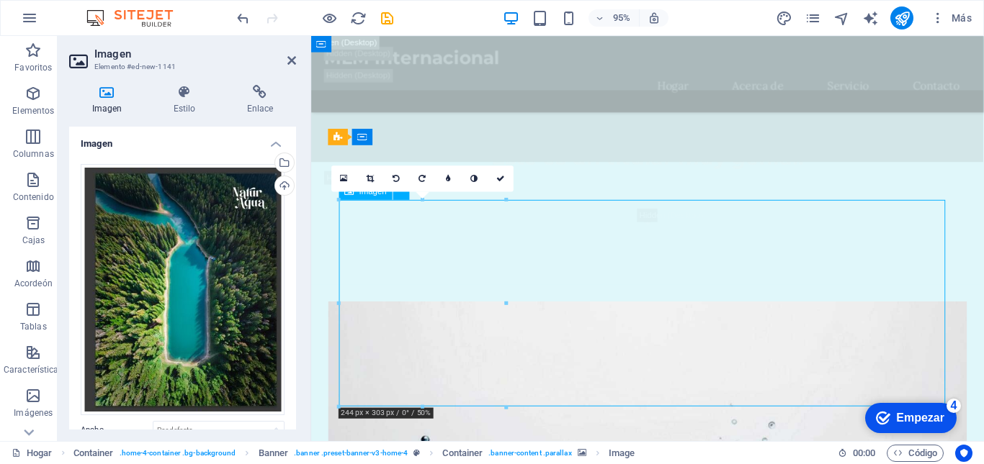
click at [108, 92] on icon at bounding box center [107, 92] width 76 height 14
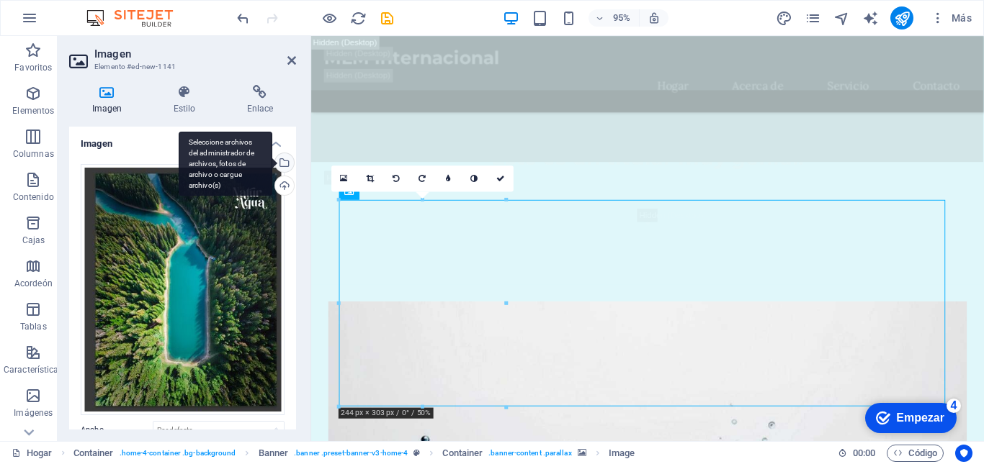
click at [283, 161] on div "Seleccione archivos del administrador de archivos, fotos de archivo o cargue ar…" at bounding box center [283, 164] width 22 height 22
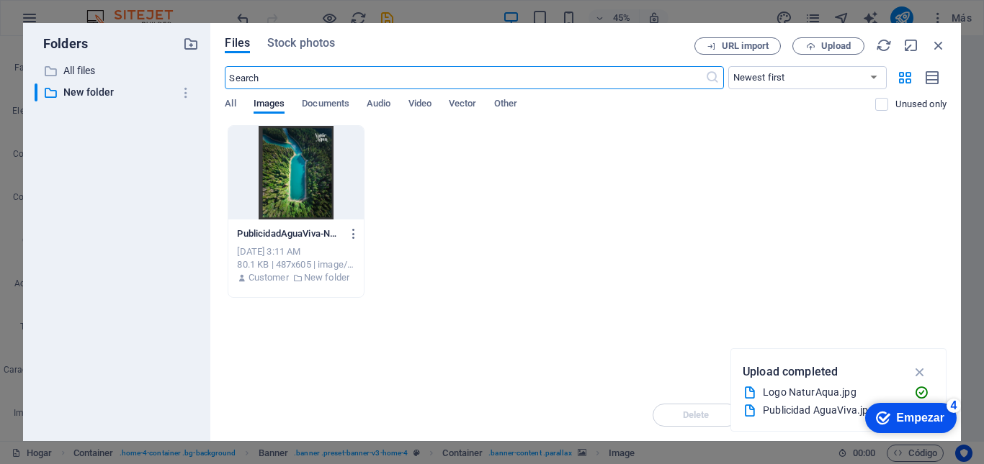
scroll to position [2319, 0]
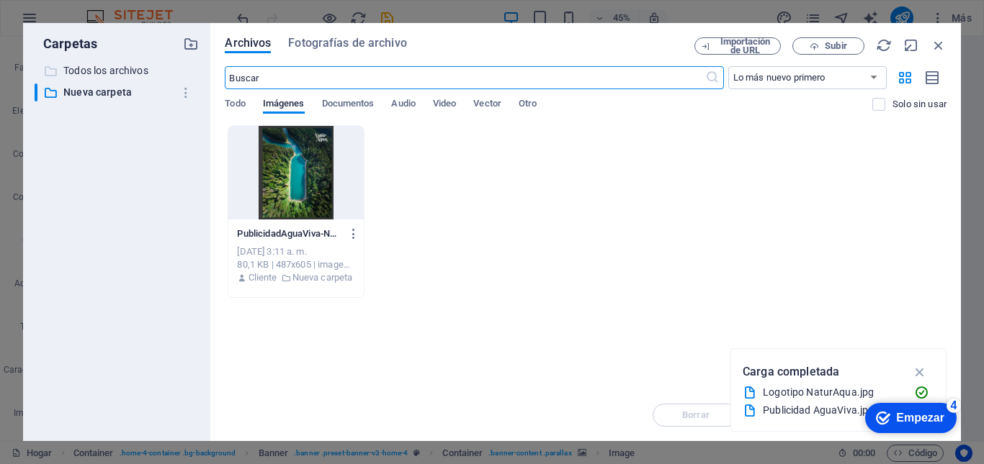
click at [107, 69] on font "Todos los archivos" at bounding box center [105, 71] width 85 height 12
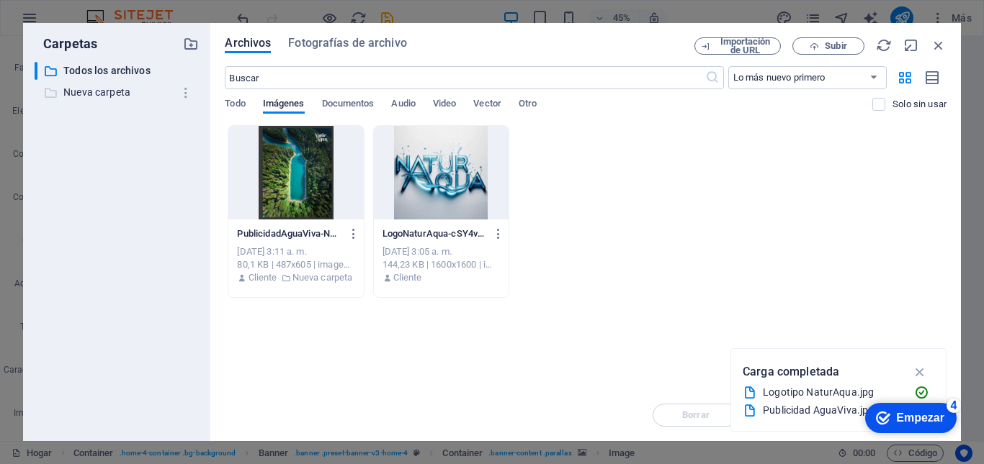
click at [104, 91] on font "Nueva carpeta" at bounding box center [96, 92] width 67 height 12
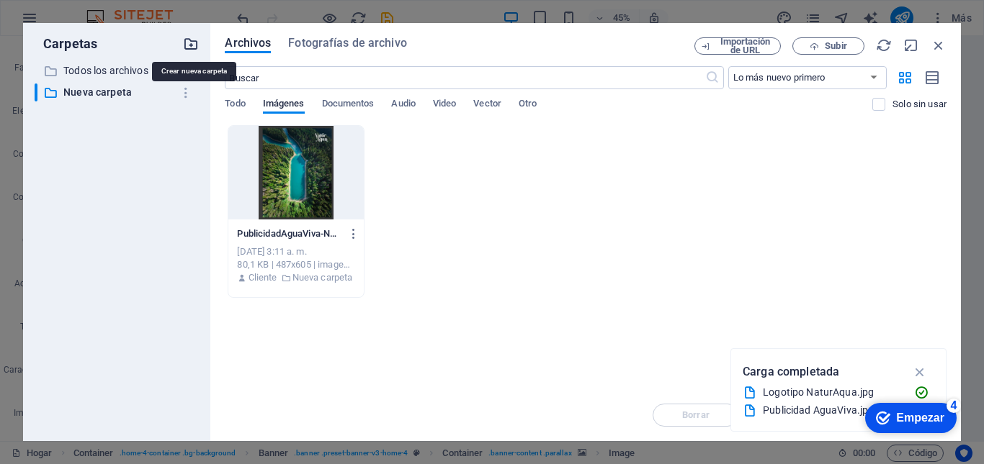
click at [192, 40] on icon "button" at bounding box center [191, 44] width 16 height 16
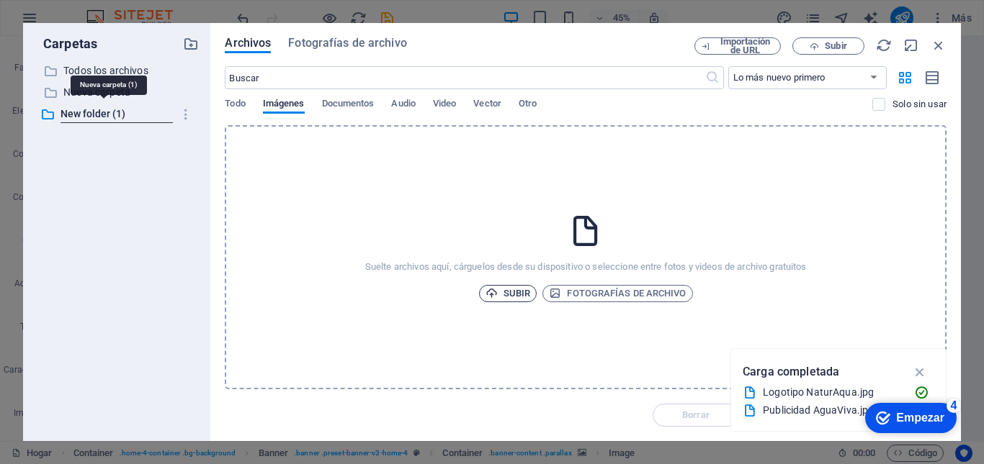
click at [510, 288] on font "Subir" at bounding box center [516, 293] width 27 height 11
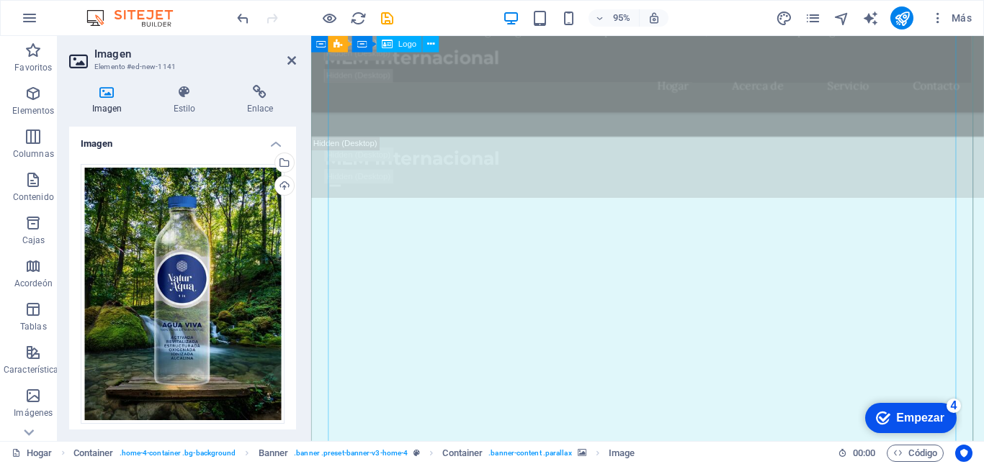
scroll to position [1116, 0]
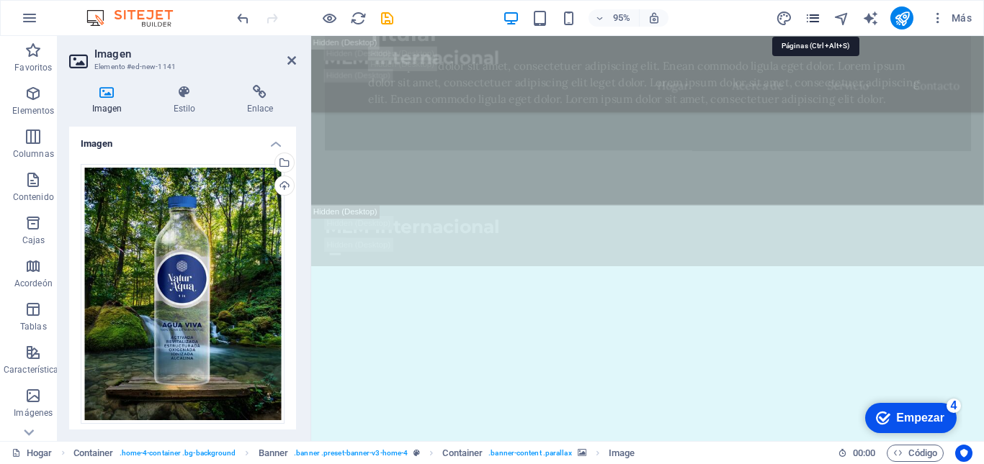
click at [812, 16] on icon "páginas" at bounding box center [812, 18] width 17 height 17
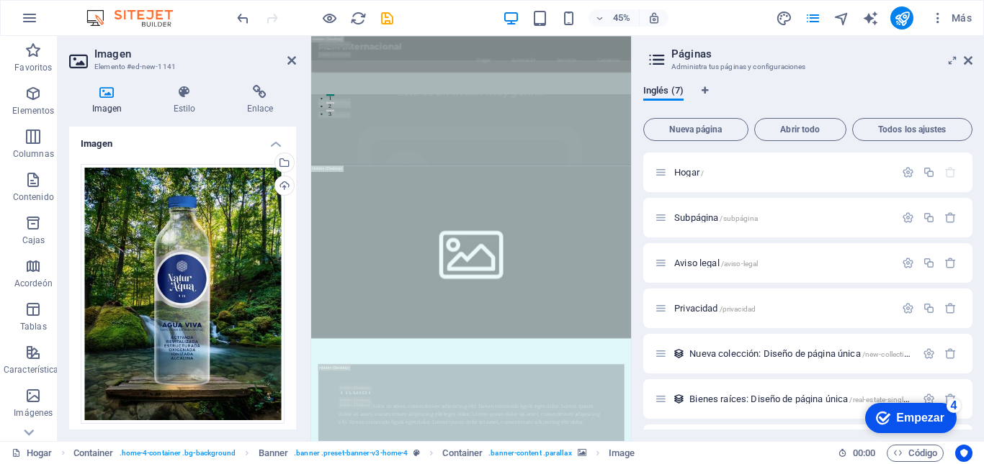
scroll to position [1023, 0]
